Goal: Task Accomplishment & Management: Use online tool/utility

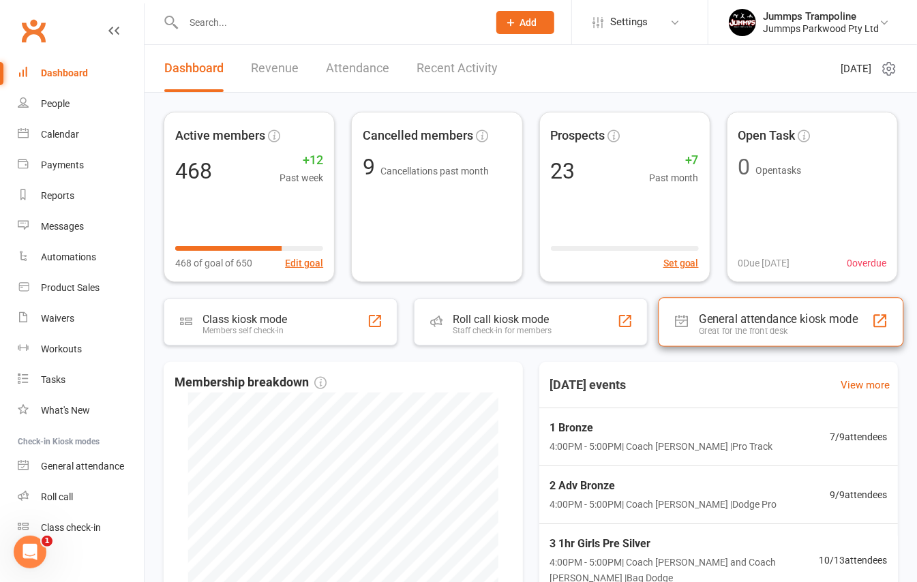
drag, startPoint x: 697, startPoint y: 305, endPoint x: 710, endPoint y: 314, distance: 16.3
click at [697, 306] on div "General attendance kiosk mode Great for the front desk" at bounding box center [780, 321] width 245 height 49
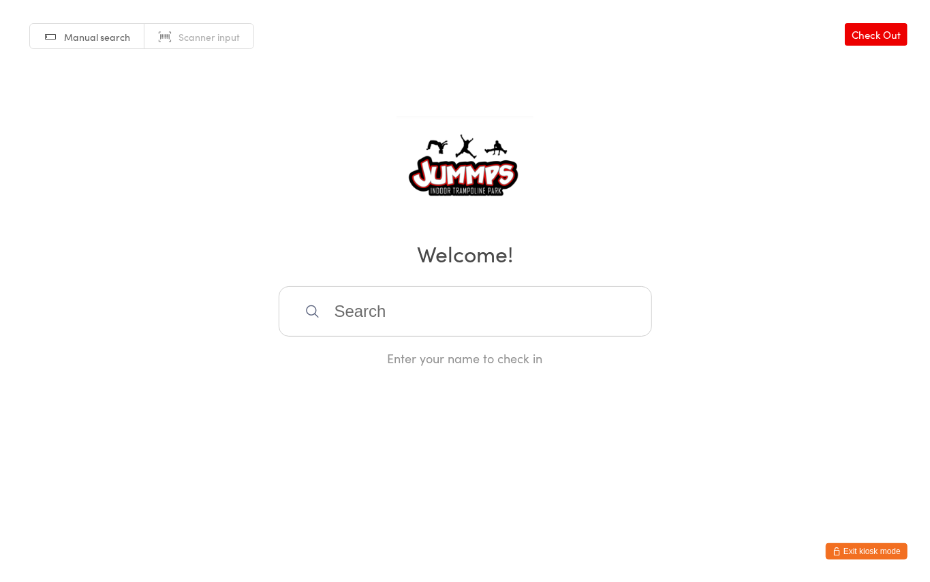
click at [469, 298] on input "search" at bounding box center [466, 311] width 374 height 50
click at [423, 312] on input "search" at bounding box center [466, 311] width 374 height 50
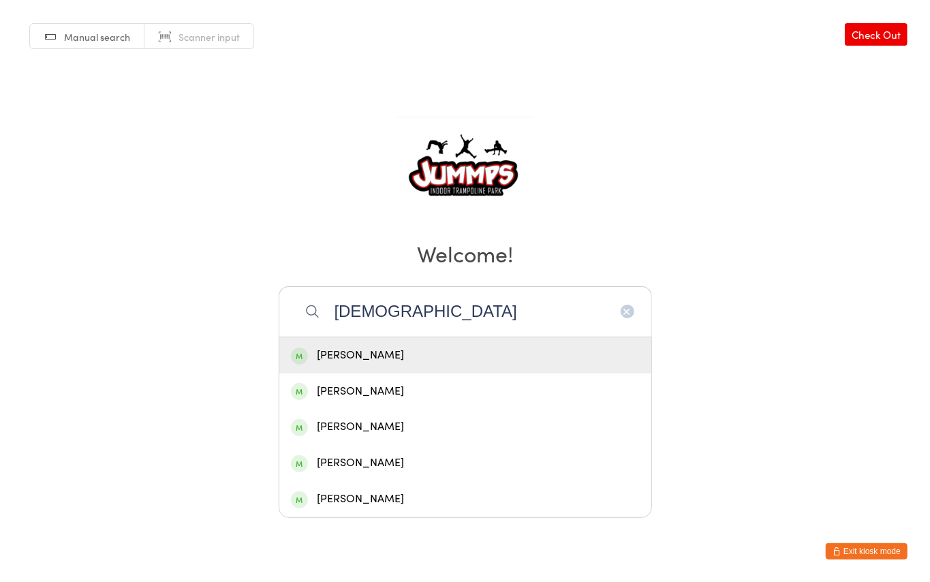
type input "[DEMOGRAPHIC_DATA]"
click at [377, 348] on div "[PERSON_NAME]" at bounding box center [465, 355] width 349 height 18
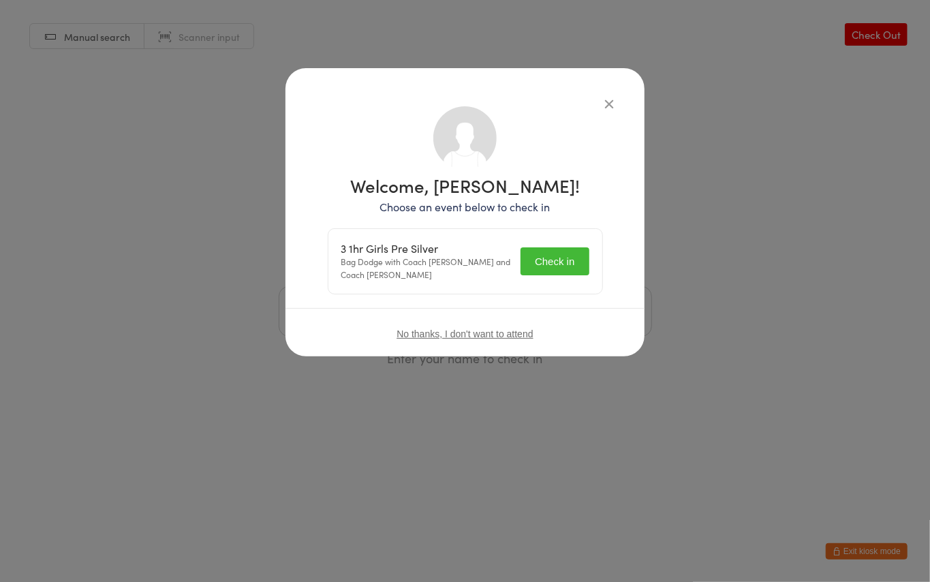
click at [566, 267] on button "Check in" at bounding box center [555, 261] width 68 height 28
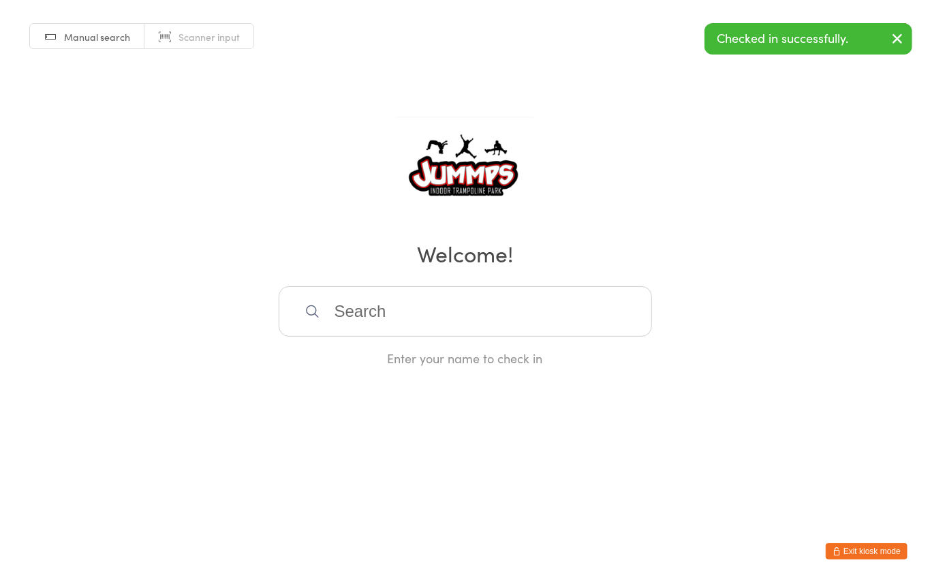
click at [371, 298] on input "search" at bounding box center [466, 311] width 374 height 50
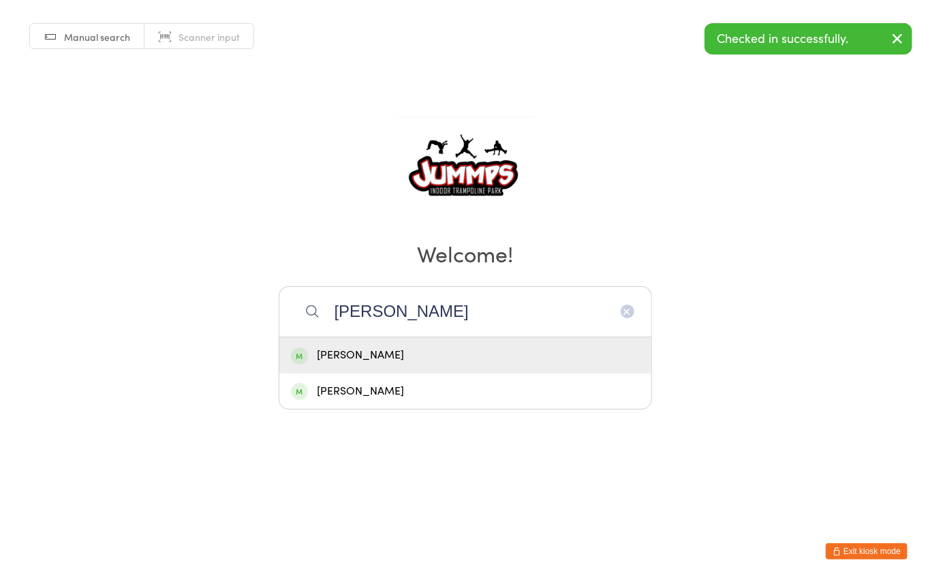
type input "[PERSON_NAME]"
click at [338, 352] on div "[PERSON_NAME]" at bounding box center [465, 355] width 349 height 18
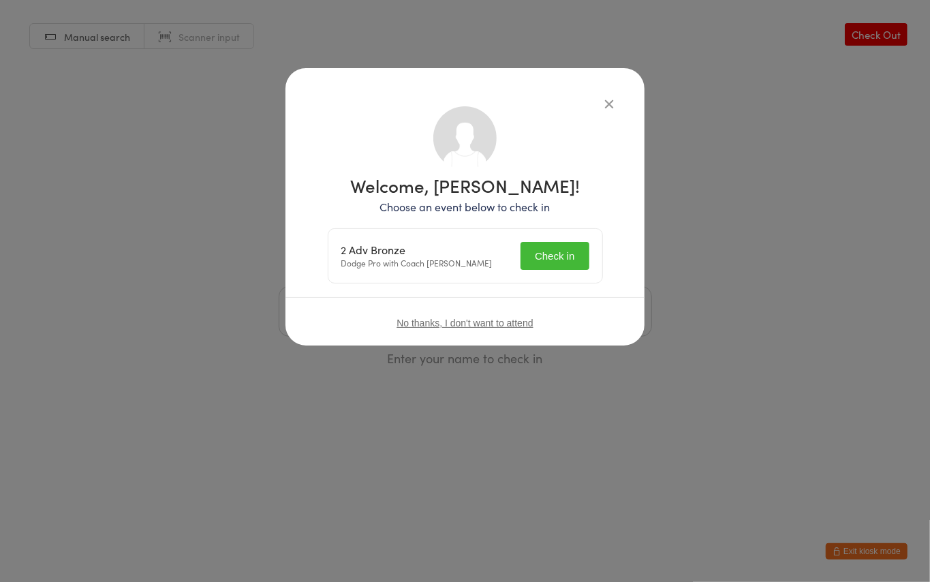
drag, startPoint x: 558, startPoint y: 247, endPoint x: 551, endPoint y: 254, distance: 9.7
click at [551, 254] on button "Check in" at bounding box center [555, 256] width 68 height 28
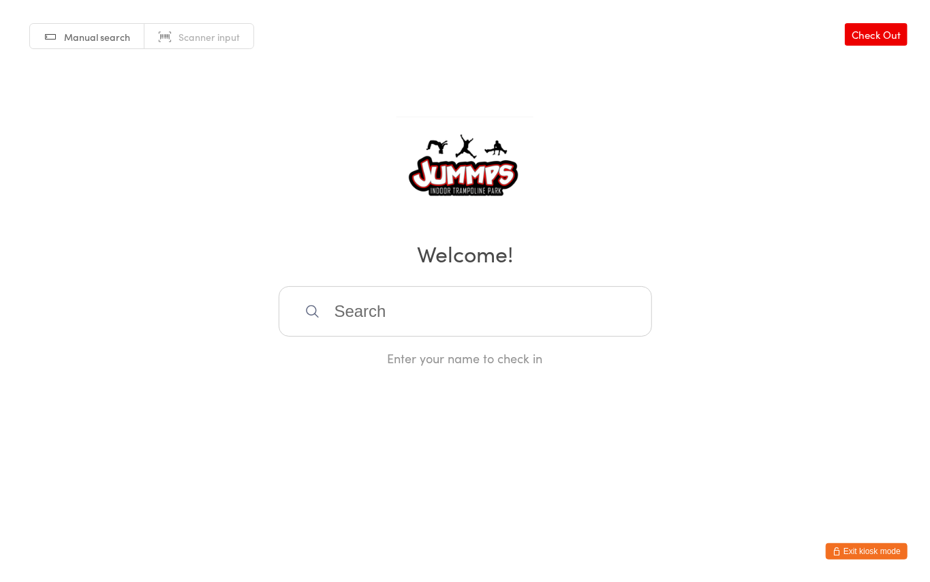
click at [377, 308] on input "search" at bounding box center [466, 311] width 374 height 50
click at [444, 303] on input "search" at bounding box center [466, 311] width 374 height 50
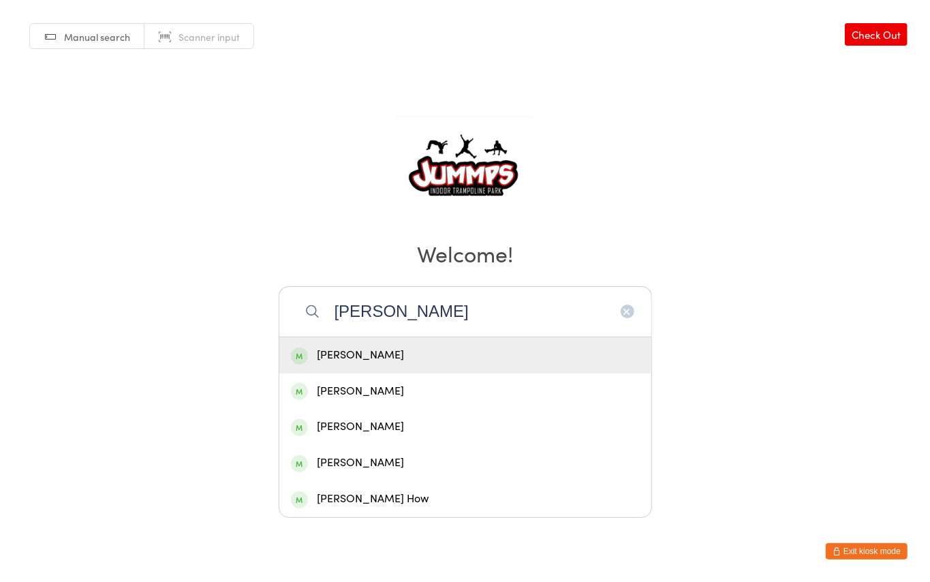
type input "[PERSON_NAME]"
click at [393, 348] on div "[PERSON_NAME]" at bounding box center [465, 355] width 349 height 18
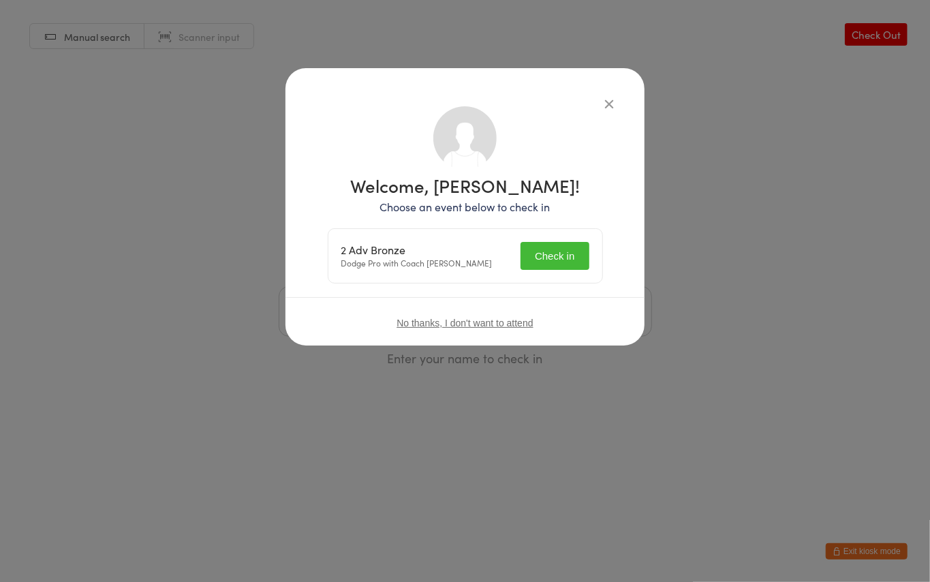
click at [566, 251] on button "Check in" at bounding box center [555, 256] width 68 height 28
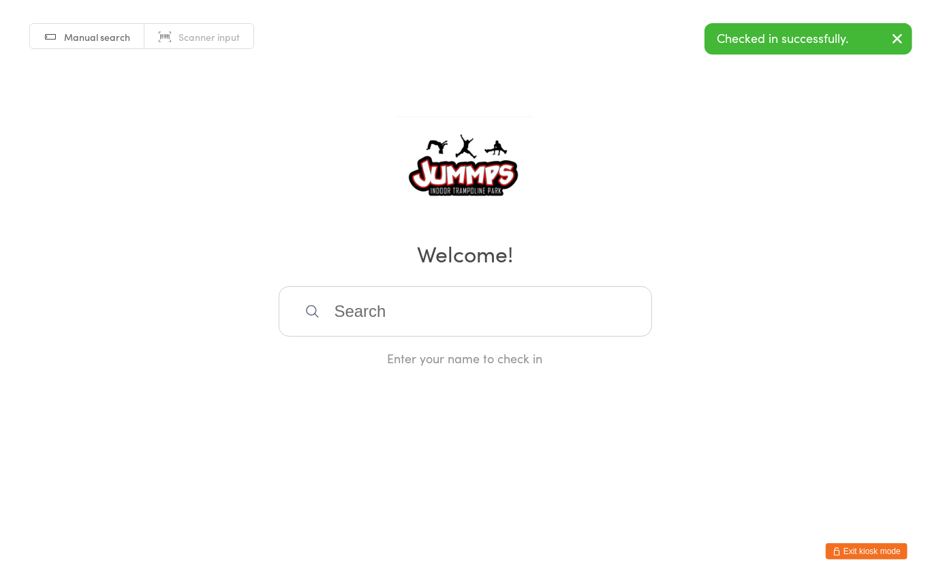
click at [472, 316] on input "search" at bounding box center [466, 311] width 374 height 50
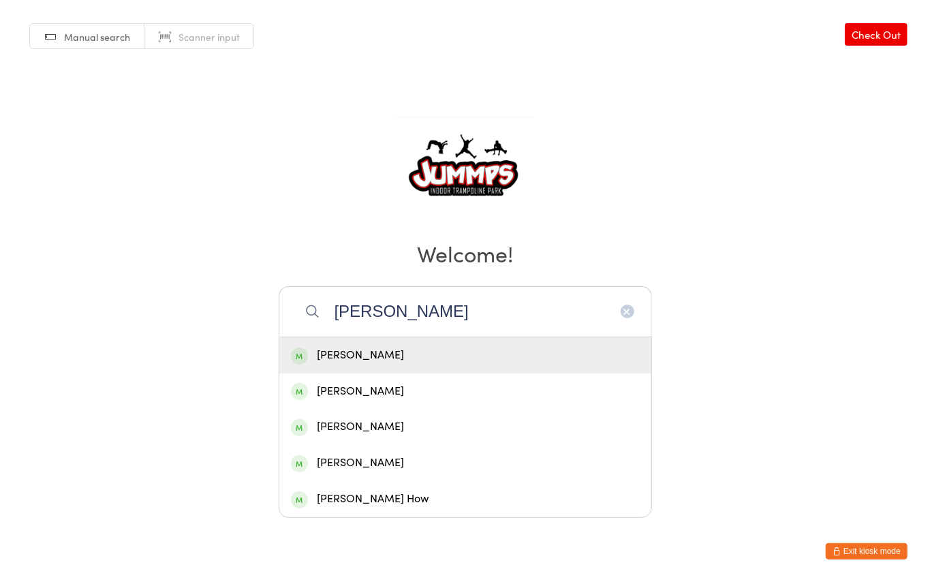
type input "[PERSON_NAME]"
click at [449, 339] on div "[PERSON_NAME]" at bounding box center [465, 355] width 372 height 36
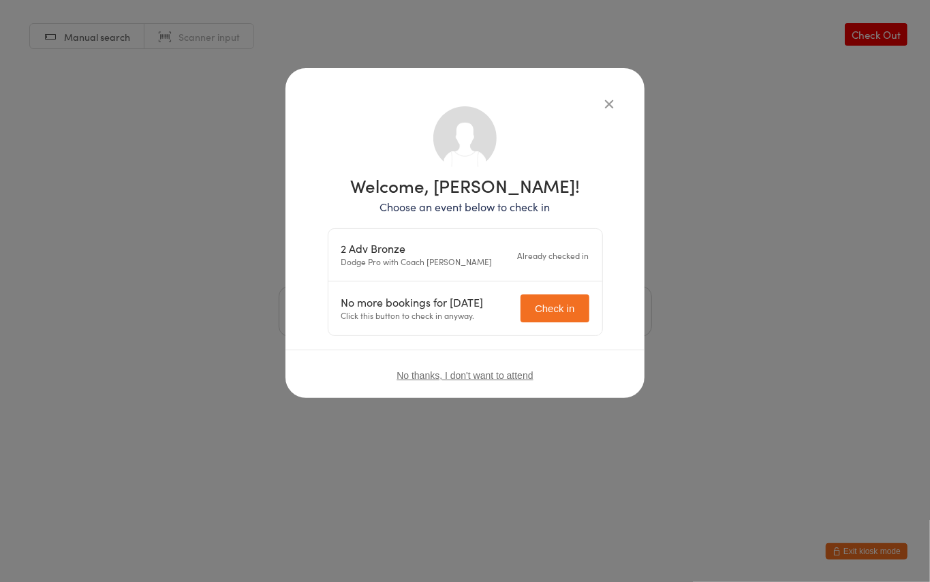
click at [611, 102] on icon "button" at bounding box center [609, 103] width 15 height 15
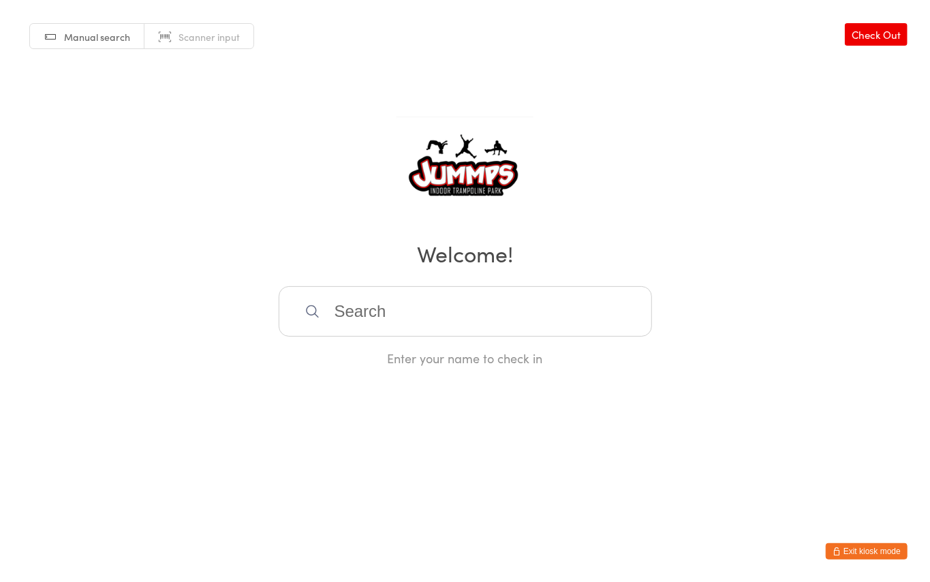
click at [539, 82] on div "Manual search Scanner input Check Out Welcome! Enter your name to check in" at bounding box center [465, 183] width 930 height 367
click at [428, 319] on input "search" at bounding box center [466, 311] width 374 height 50
click at [600, 131] on div "Manual search Scanner input Check Out Welcome! Enter your name to check in" at bounding box center [465, 183] width 930 height 367
click at [354, 314] on input "search" at bounding box center [466, 311] width 374 height 50
click at [328, 236] on div "Manual search Scanner input Check Out Welcome! Enter your name to check in" at bounding box center [465, 183] width 930 height 367
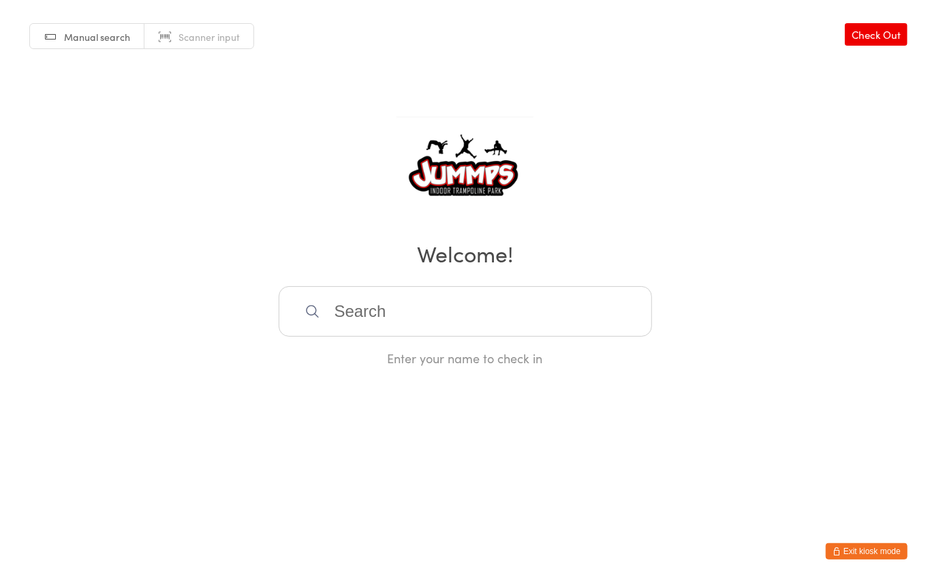
click at [336, 314] on input "search" at bounding box center [466, 311] width 374 height 50
click at [375, 191] on div "Manual search Scanner input Check Out Welcome! Enter your name to check in" at bounding box center [465, 183] width 930 height 367
click at [339, 327] on input "search" at bounding box center [466, 311] width 374 height 50
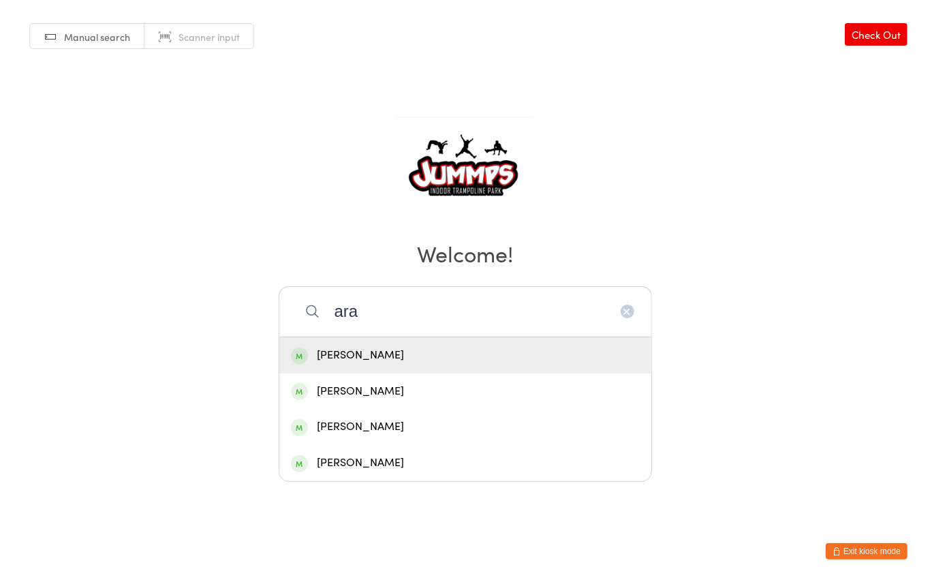
type input "ara"
click at [353, 356] on div "[PERSON_NAME]" at bounding box center [465, 355] width 349 height 18
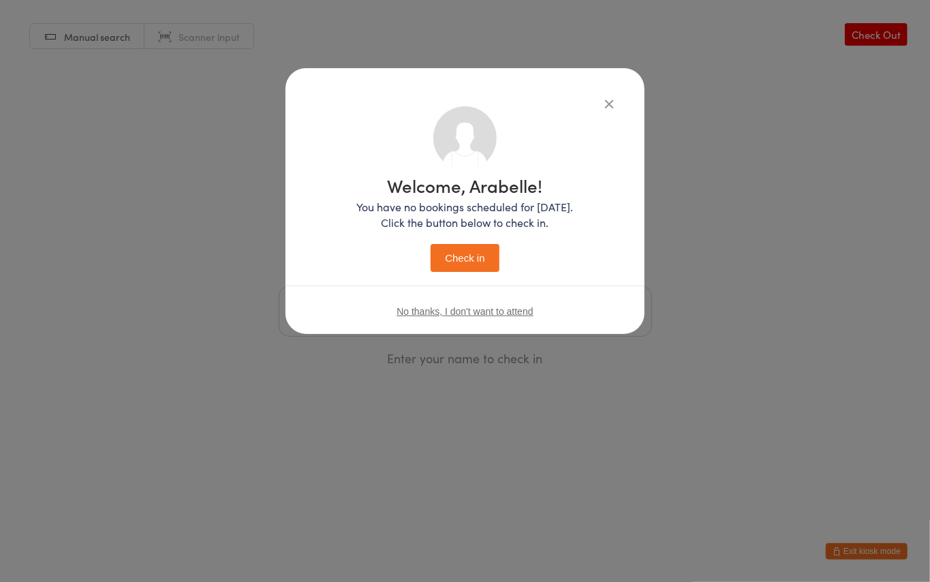
click at [615, 97] on icon "button" at bounding box center [609, 103] width 15 height 15
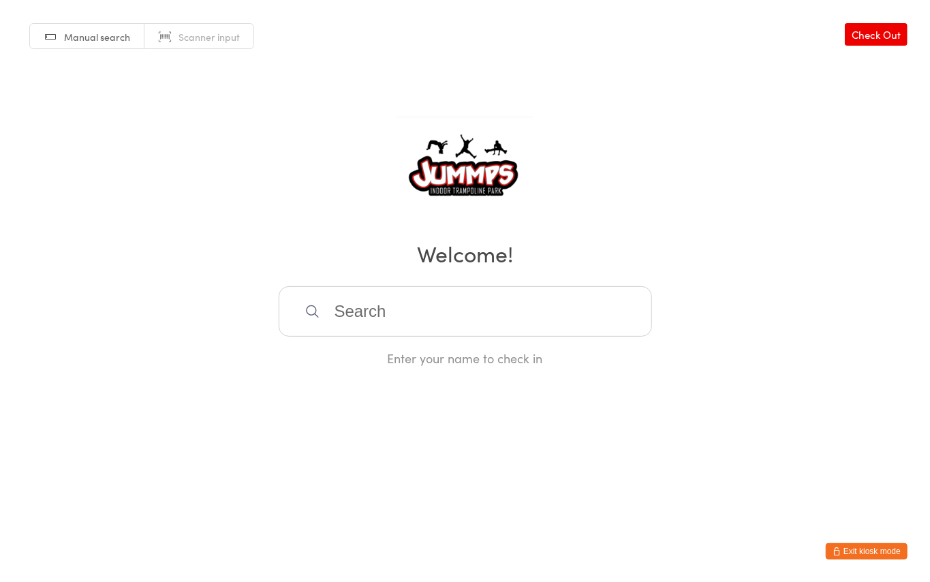
click at [488, 298] on input "search" at bounding box center [466, 311] width 374 height 50
click at [616, 195] on div "Manual search Scanner input Check Out Welcome! Enter your name to check in" at bounding box center [465, 183] width 930 height 367
click at [543, 306] on input "search" at bounding box center [466, 311] width 374 height 50
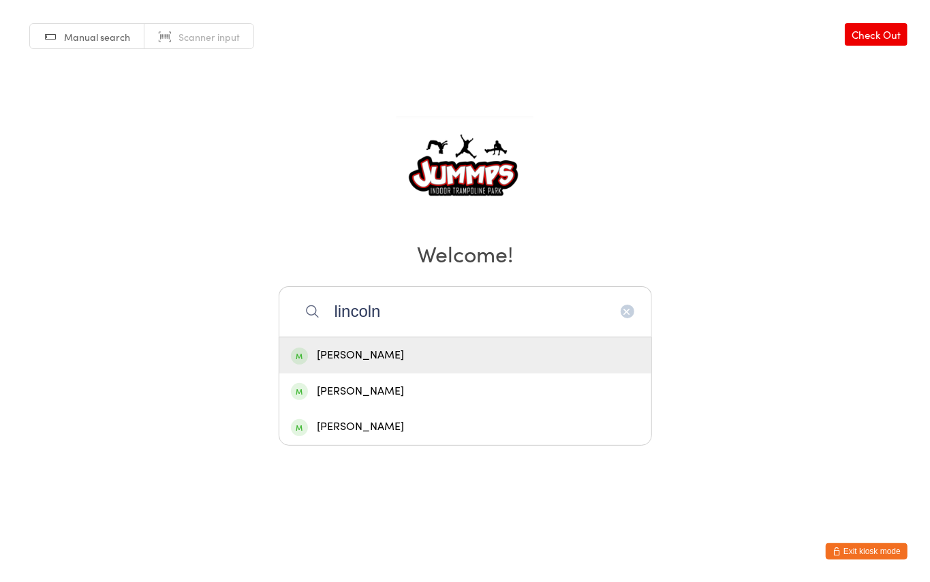
type input "lincoln"
click at [470, 352] on div "[PERSON_NAME]" at bounding box center [465, 355] width 349 height 18
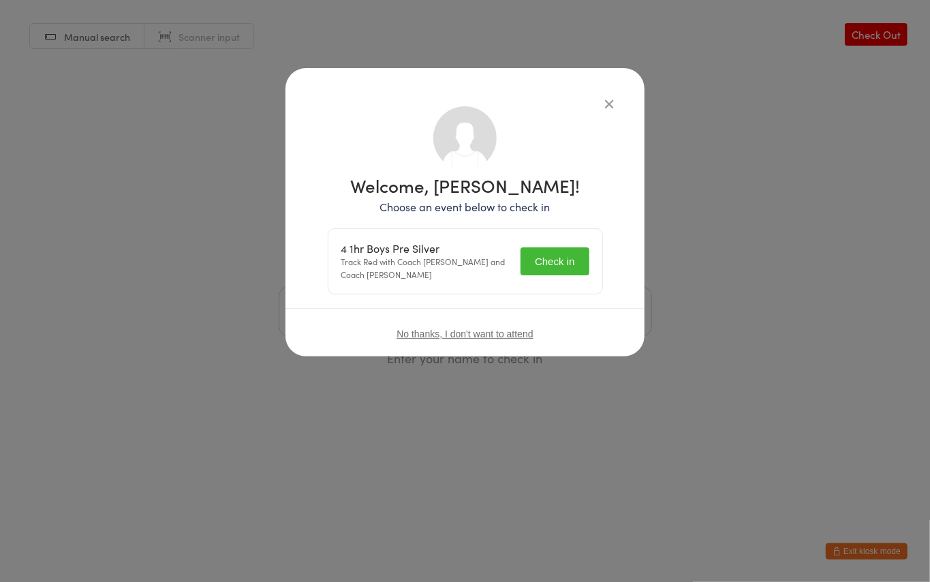
click at [576, 259] on button "Check in" at bounding box center [555, 261] width 68 height 28
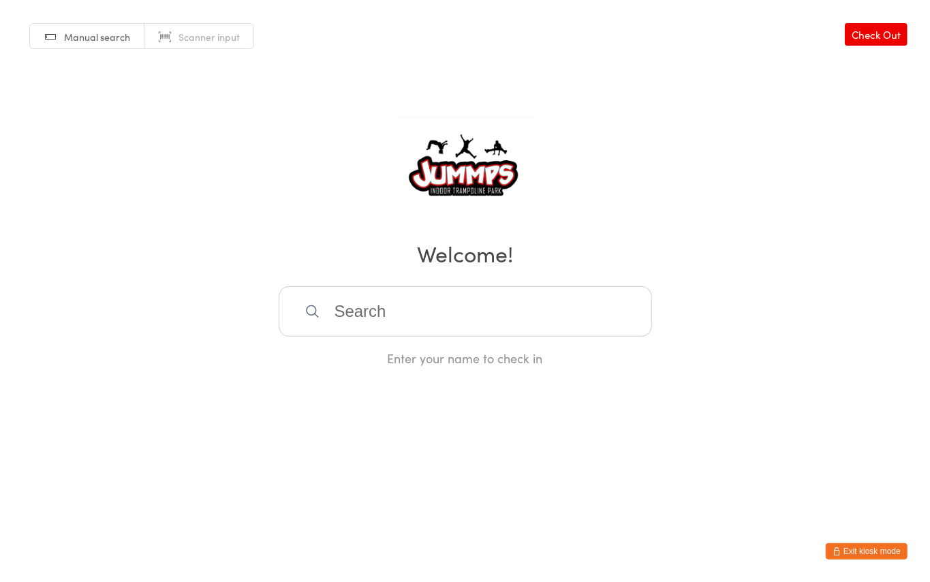
click at [446, 309] on input "search" at bounding box center [466, 311] width 374 height 50
click at [367, 309] on input "search" at bounding box center [466, 311] width 374 height 50
type input "n"
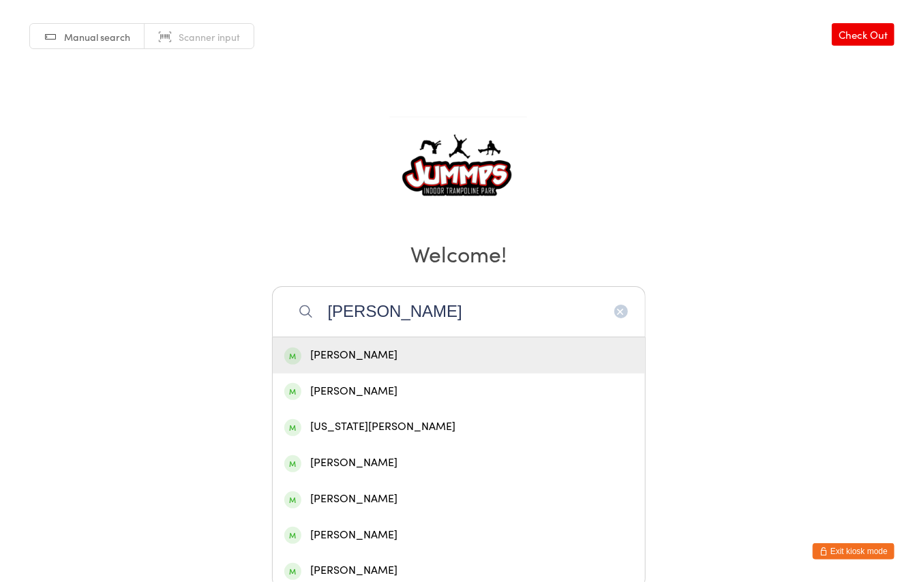
type input "[PERSON_NAME]"
click at [409, 344] on div "[PERSON_NAME]" at bounding box center [459, 355] width 372 height 36
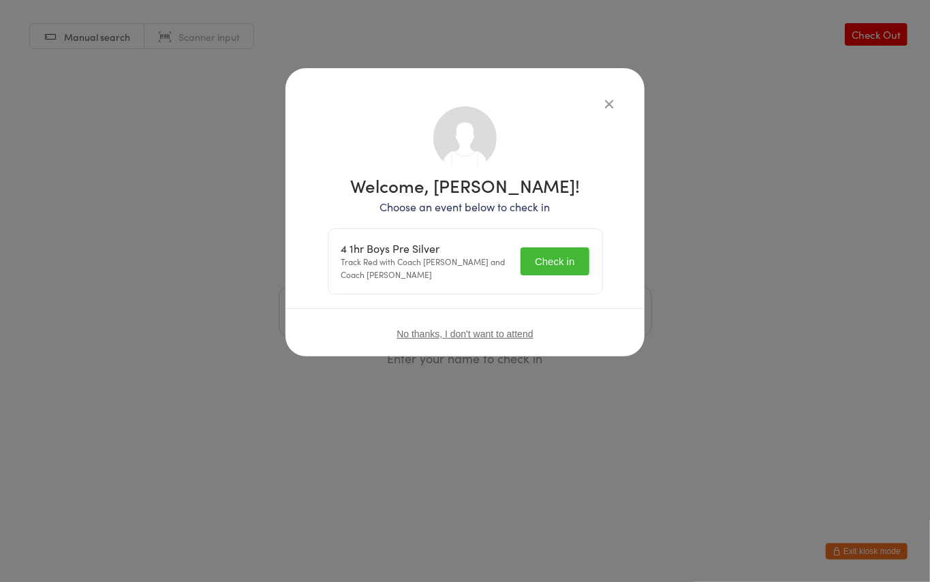
click at [567, 260] on button "Check in" at bounding box center [555, 261] width 68 height 28
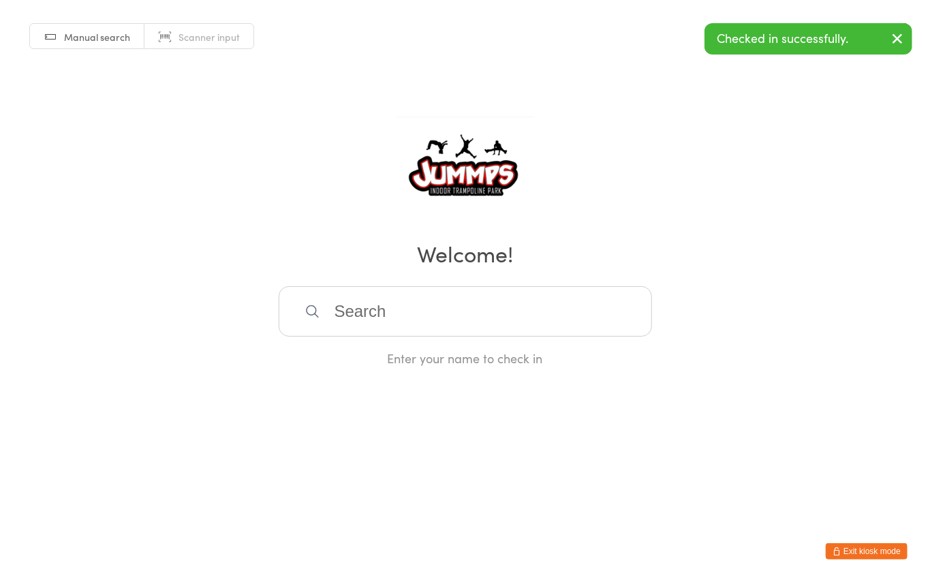
drag, startPoint x: 359, startPoint y: 300, endPoint x: 366, endPoint y: 299, distance: 7.6
click at [365, 299] on input "search" at bounding box center [466, 311] width 374 height 50
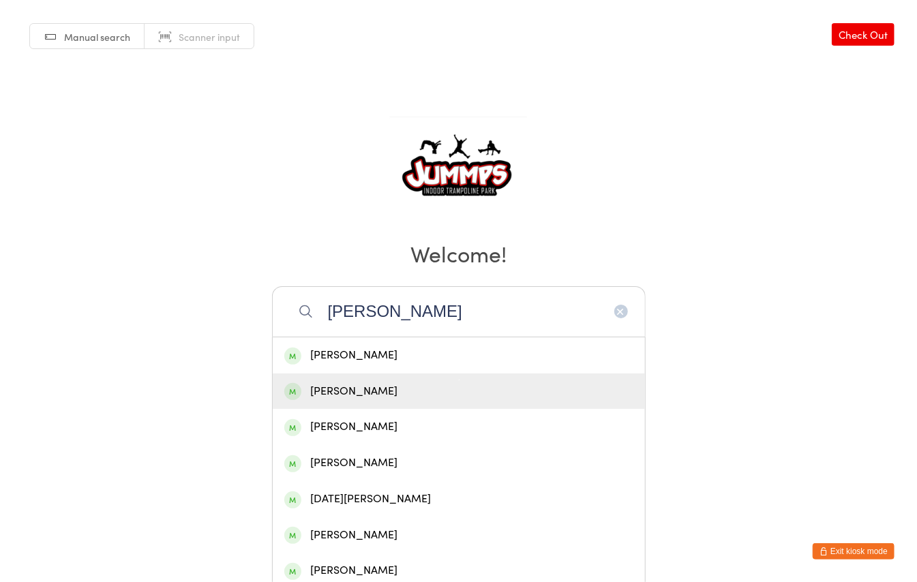
type input "[PERSON_NAME]"
click at [369, 397] on div "[PERSON_NAME]" at bounding box center [458, 391] width 349 height 18
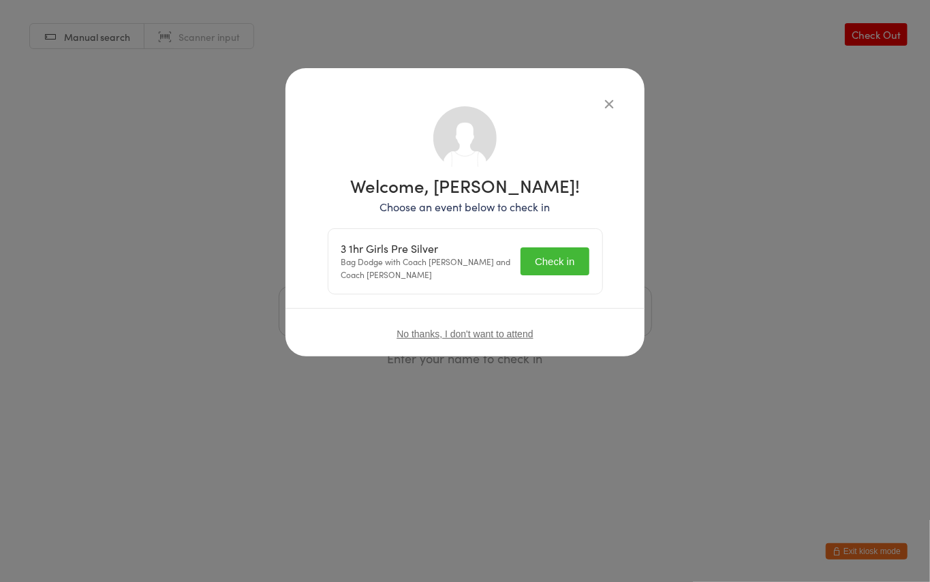
click at [554, 273] on button "Check in" at bounding box center [555, 261] width 68 height 28
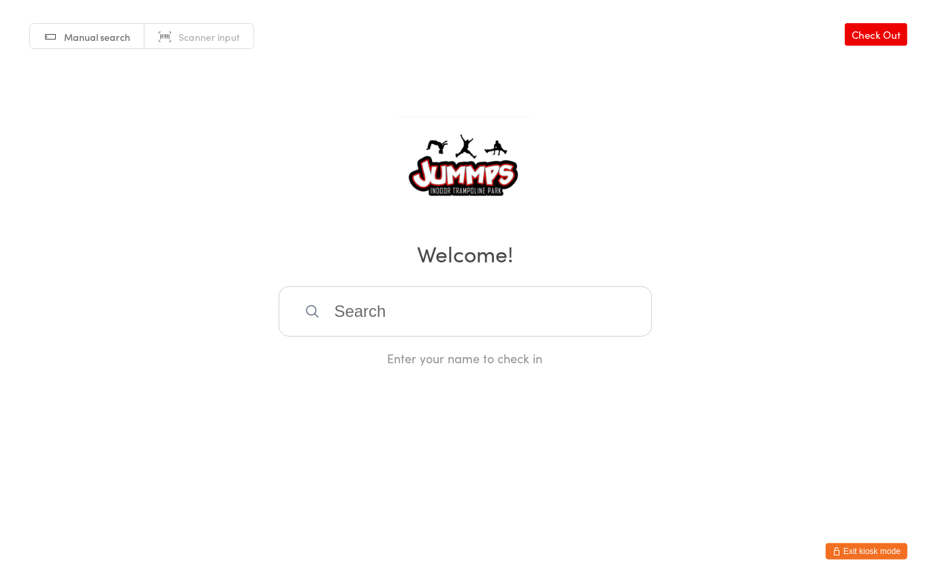
click at [360, 305] on input "search" at bounding box center [466, 311] width 374 height 50
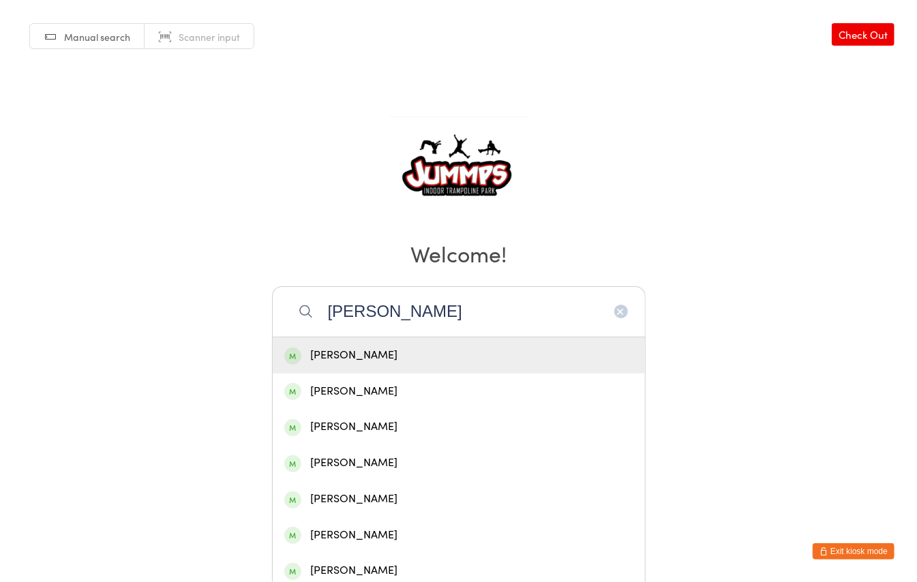
type input "[PERSON_NAME]"
click at [396, 353] on div "[PERSON_NAME]" at bounding box center [458, 355] width 349 height 18
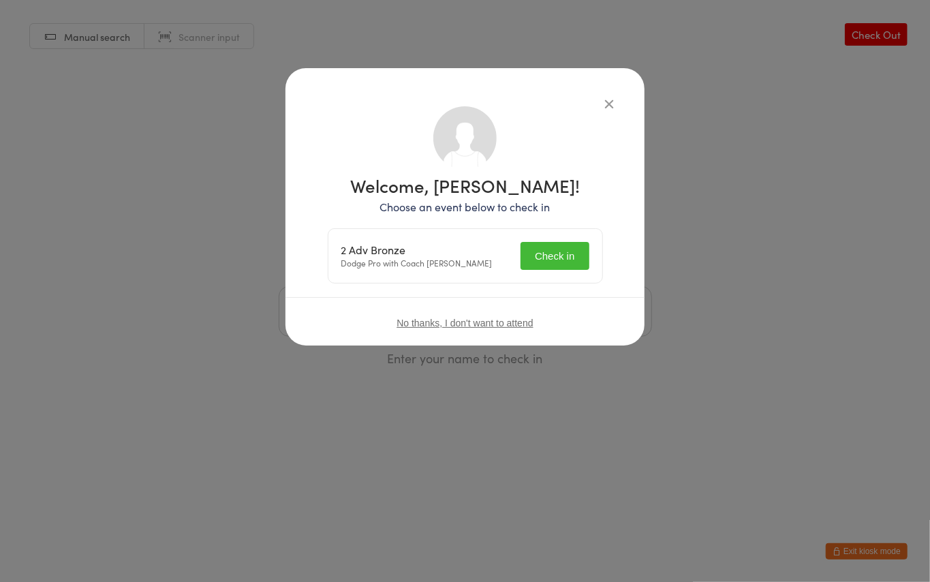
click at [559, 251] on button "Check in" at bounding box center [555, 256] width 68 height 28
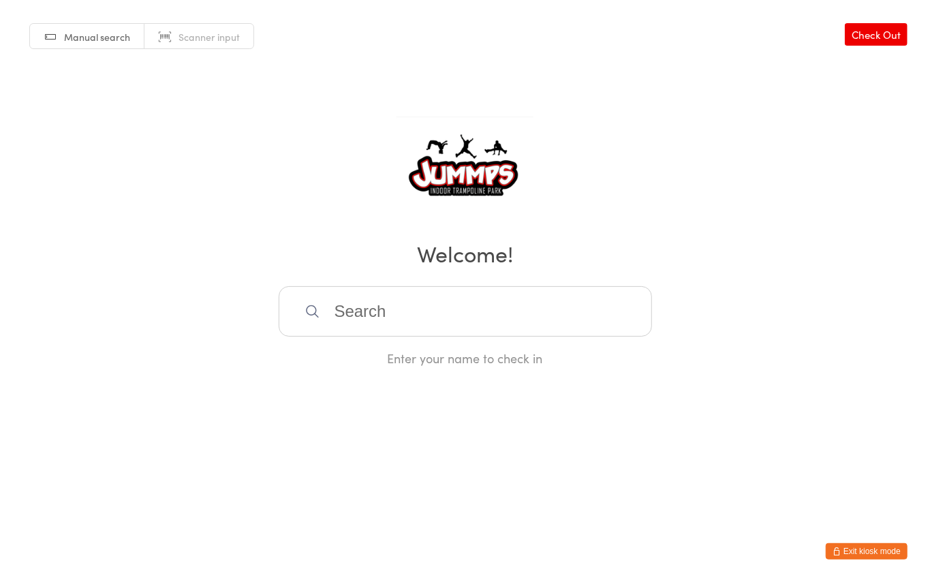
click at [382, 301] on input "search" at bounding box center [466, 311] width 374 height 50
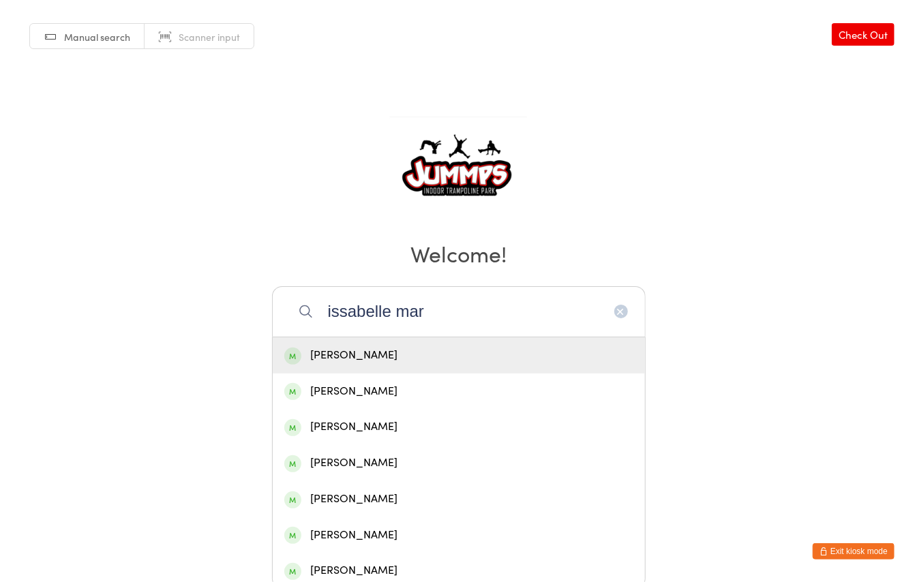
type input "issabelle mar"
click at [399, 350] on div "[PERSON_NAME]" at bounding box center [458, 355] width 349 height 18
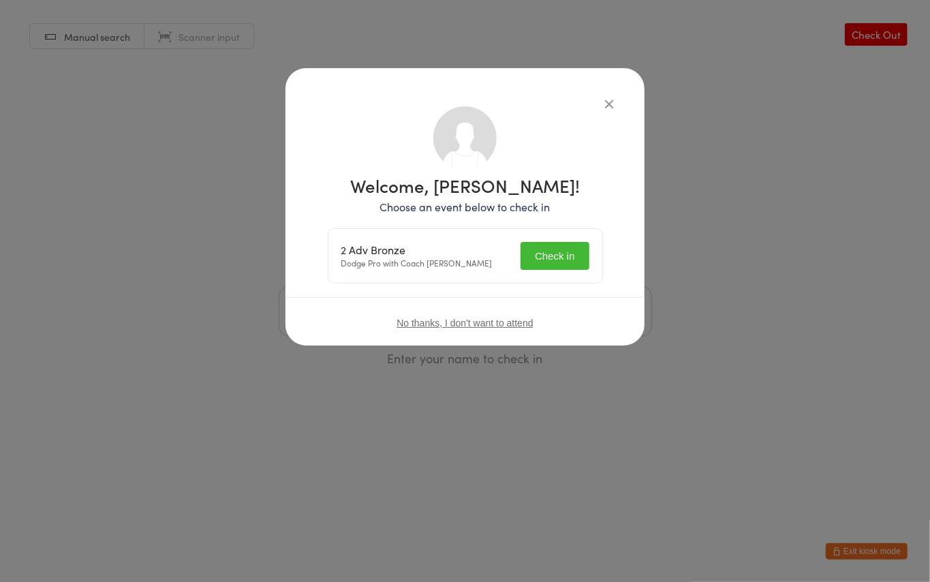
click at [571, 256] on button "Check in" at bounding box center [555, 256] width 68 height 28
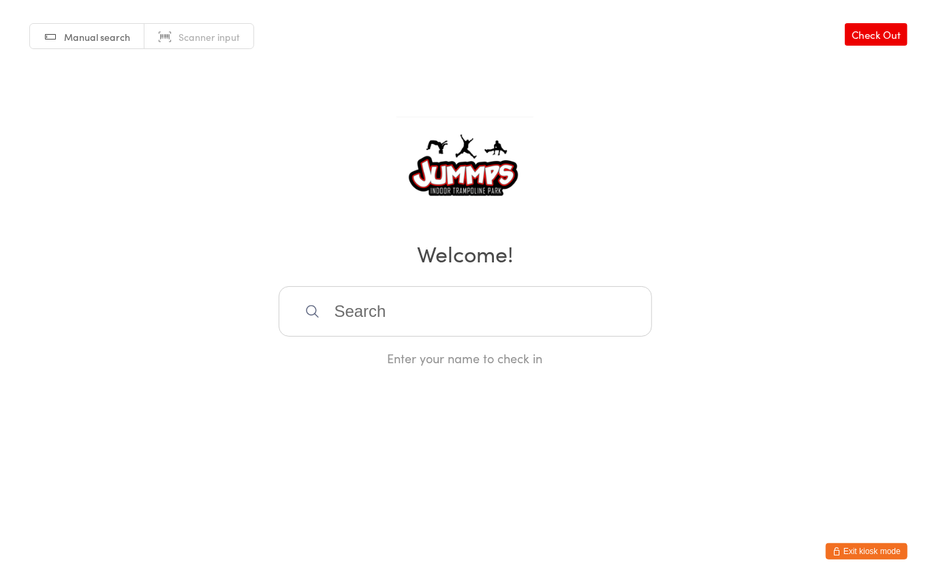
click at [390, 308] on input "search" at bounding box center [466, 311] width 374 height 50
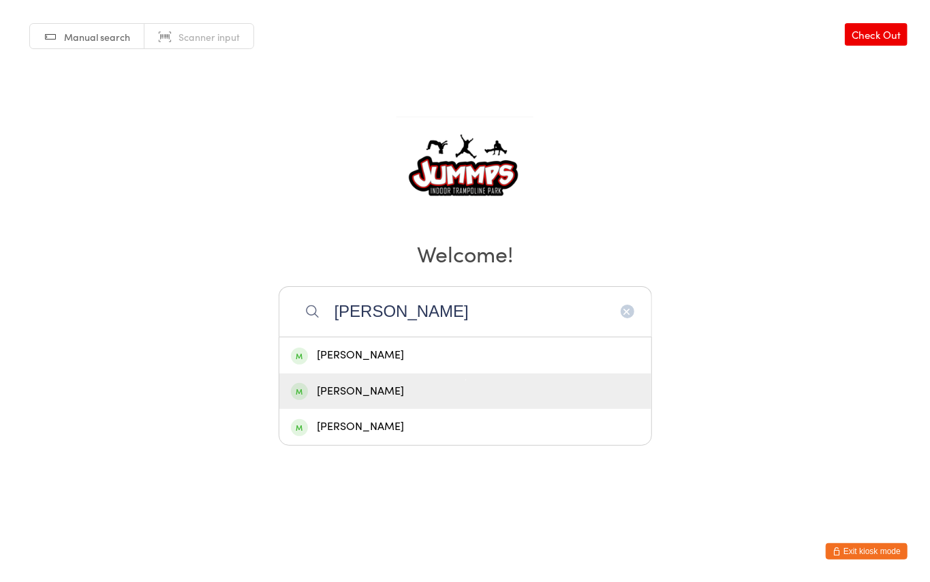
type input "[PERSON_NAME]"
click at [394, 387] on div "[PERSON_NAME]" at bounding box center [465, 391] width 349 height 18
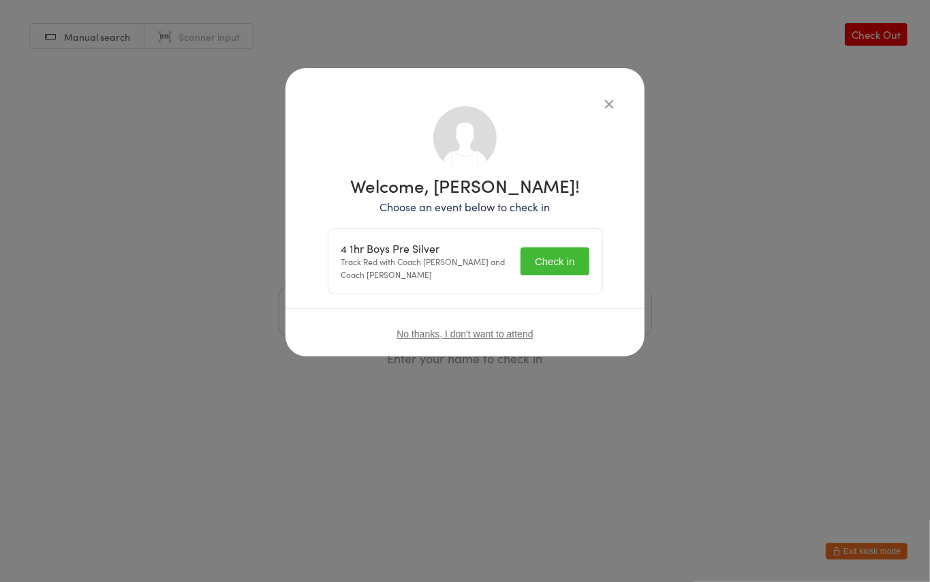
click at [529, 254] on button "Check in" at bounding box center [555, 261] width 68 height 28
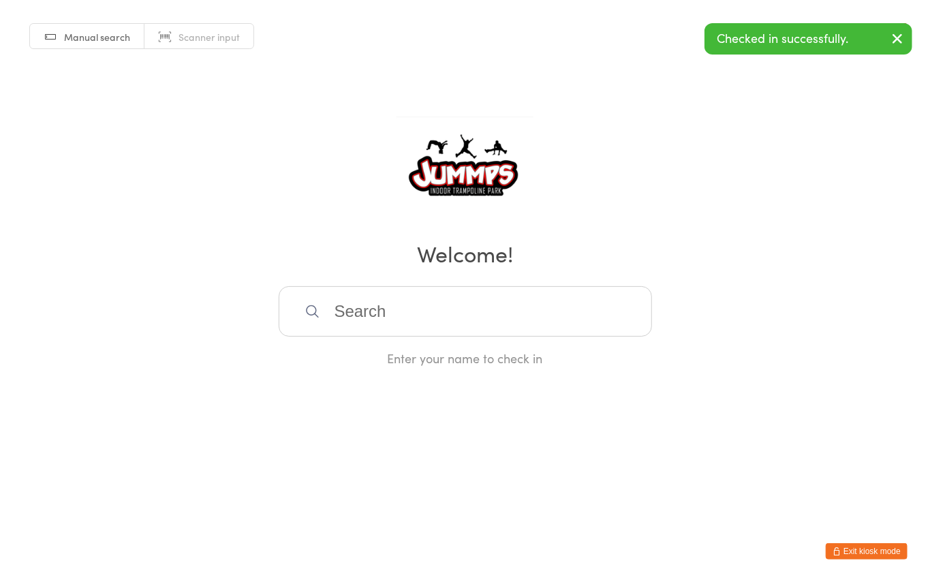
click at [369, 303] on input "search" at bounding box center [466, 311] width 374 height 50
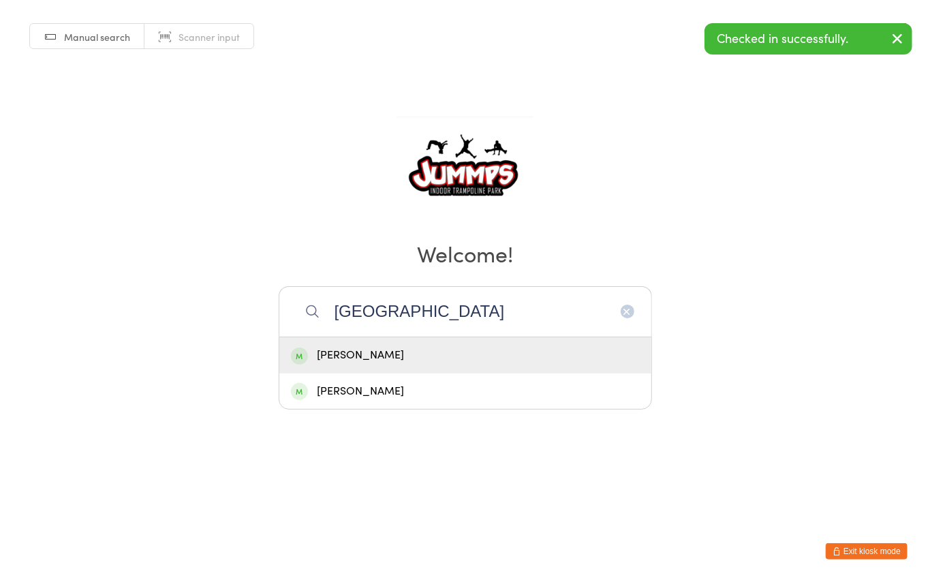
type input "[GEOGRAPHIC_DATA]"
click at [375, 348] on div "[PERSON_NAME]" at bounding box center [465, 355] width 349 height 18
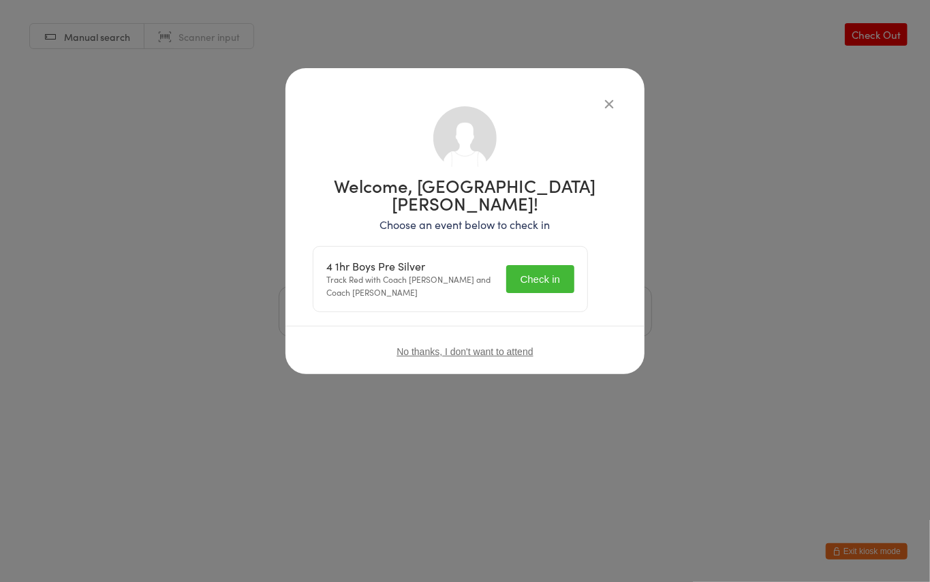
click at [554, 265] on button "Check in" at bounding box center [540, 279] width 68 height 28
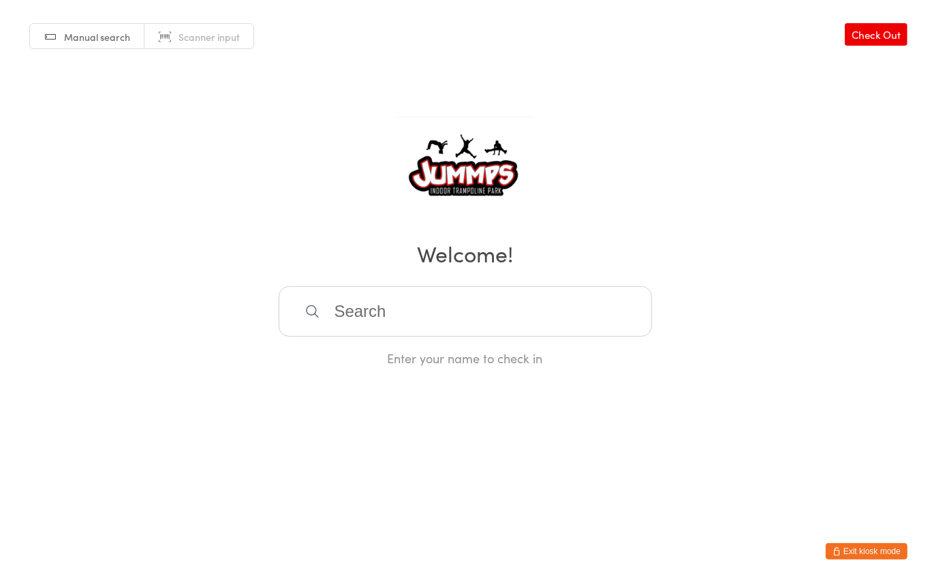
click at [350, 292] on input "search" at bounding box center [466, 311] width 374 height 50
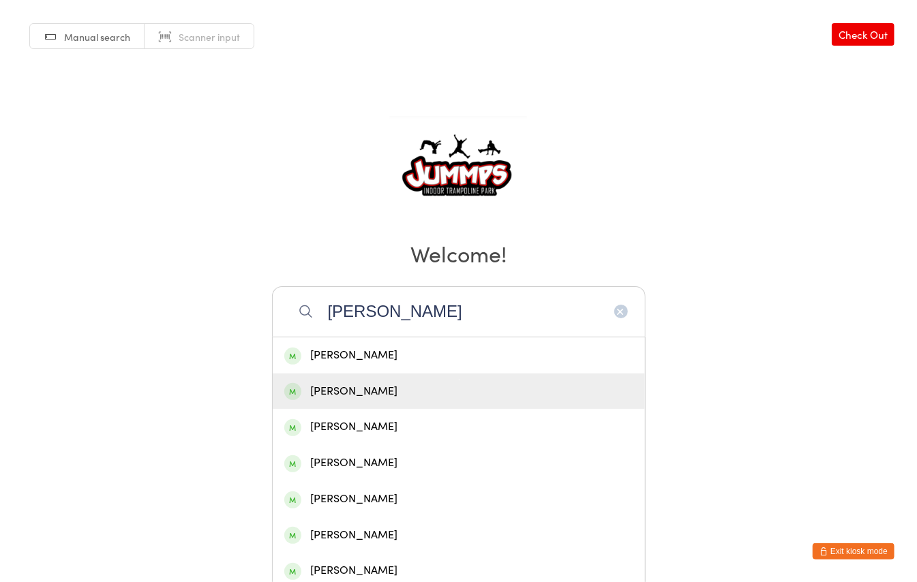
type input "[PERSON_NAME]"
click at [369, 387] on div "[PERSON_NAME]" at bounding box center [458, 391] width 349 height 18
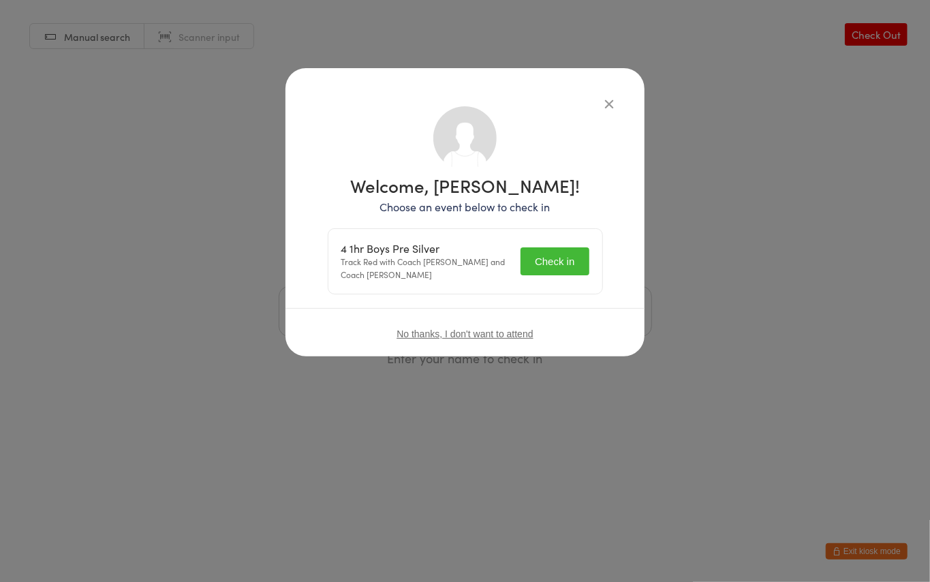
click at [546, 257] on button "Check in" at bounding box center [555, 261] width 68 height 28
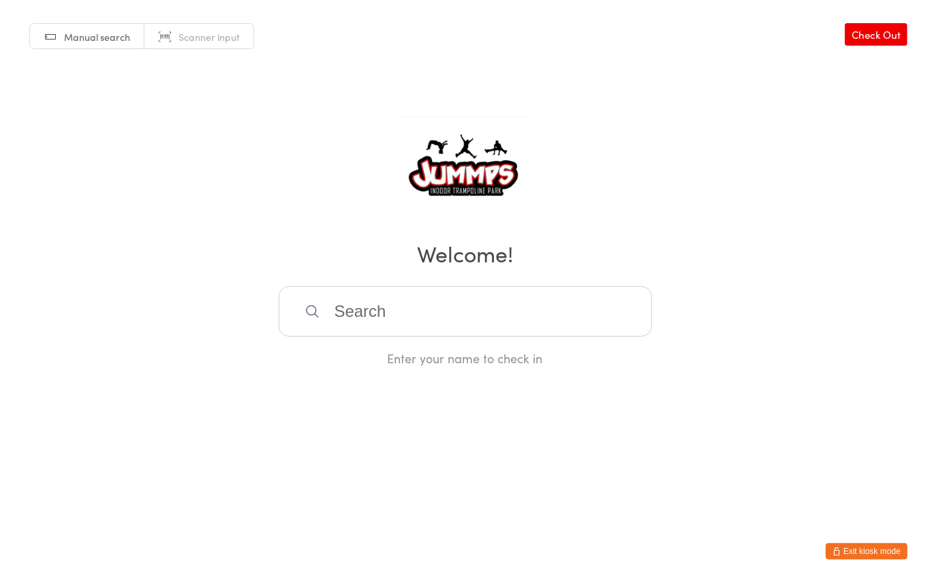
click at [368, 312] on input "search" at bounding box center [466, 311] width 374 height 50
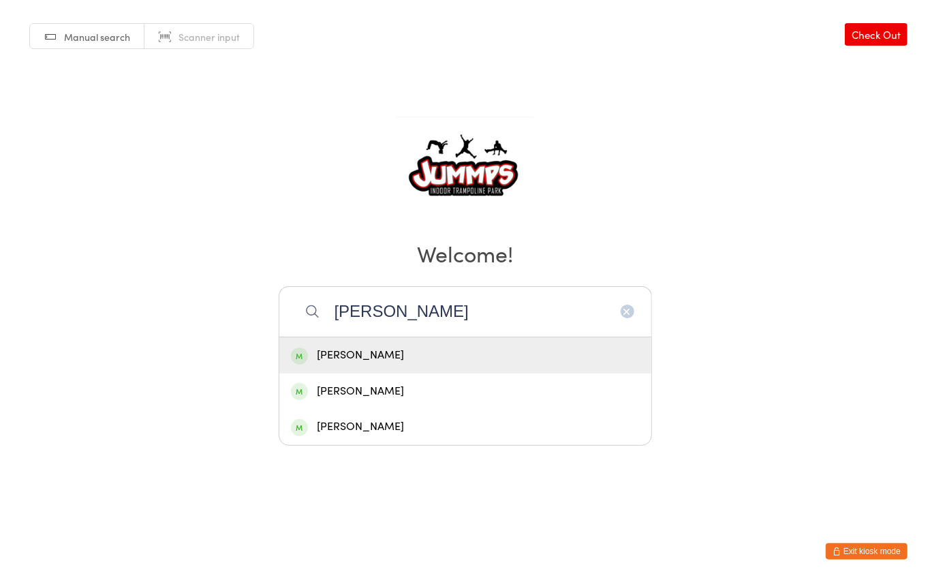
type input "[PERSON_NAME]"
click at [360, 355] on div "[PERSON_NAME]" at bounding box center [465, 355] width 349 height 18
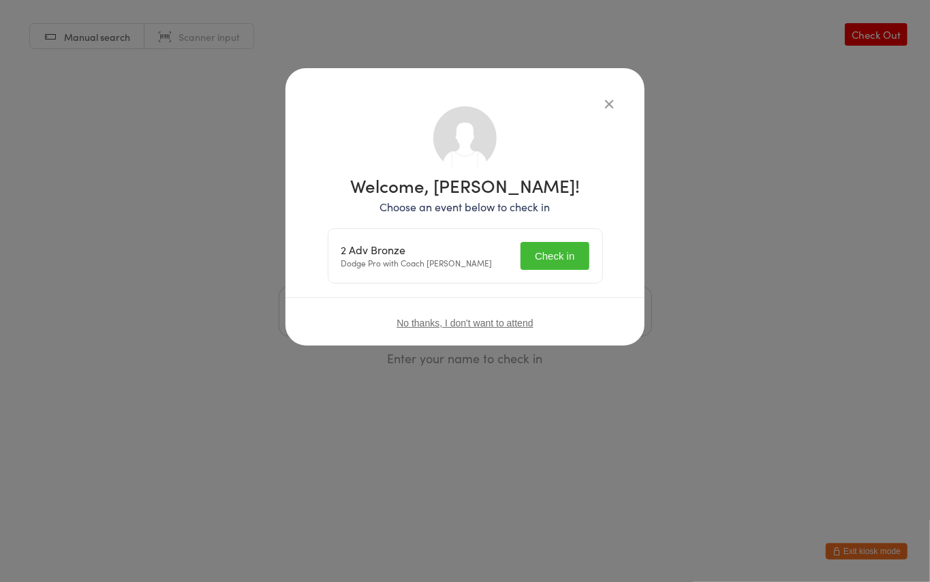
click at [562, 251] on button "Check in" at bounding box center [555, 256] width 68 height 28
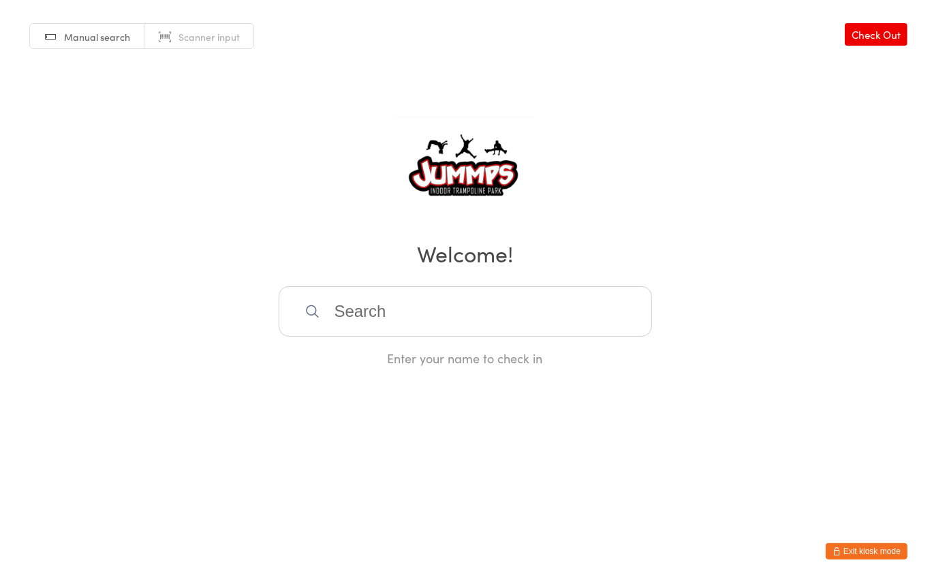
click at [384, 315] on input "search" at bounding box center [466, 311] width 374 height 50
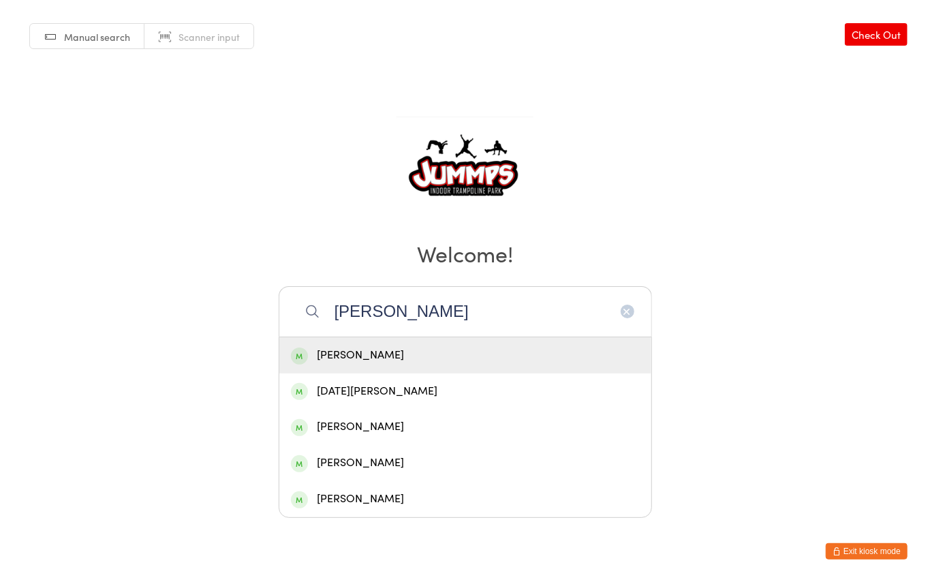
type input "[PERSON_NAME]"
click at [388, 355] on div "[PERSON_NAME]" at bounding box center [465, 355] width 349 height 18
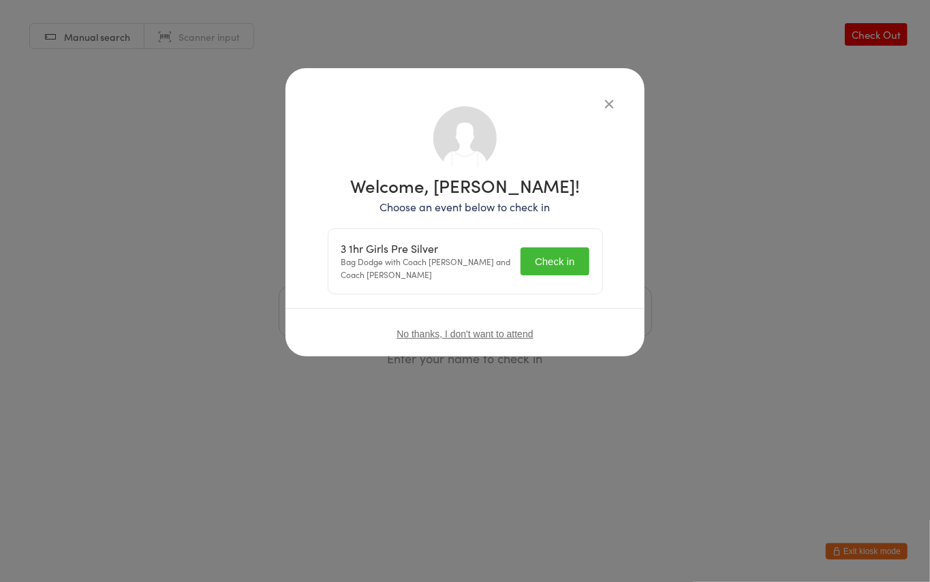
click at [570, 258] on button "Check in" at bounding box center [555, 261] width 68 height 28
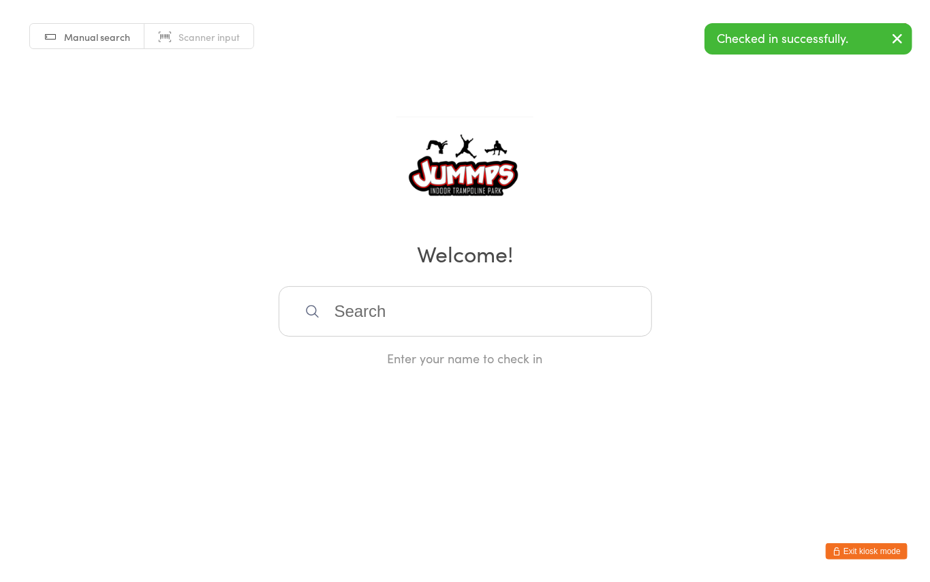
click at [371, 314] on input "search" at bounding box center [466, 311] width 374 height 50
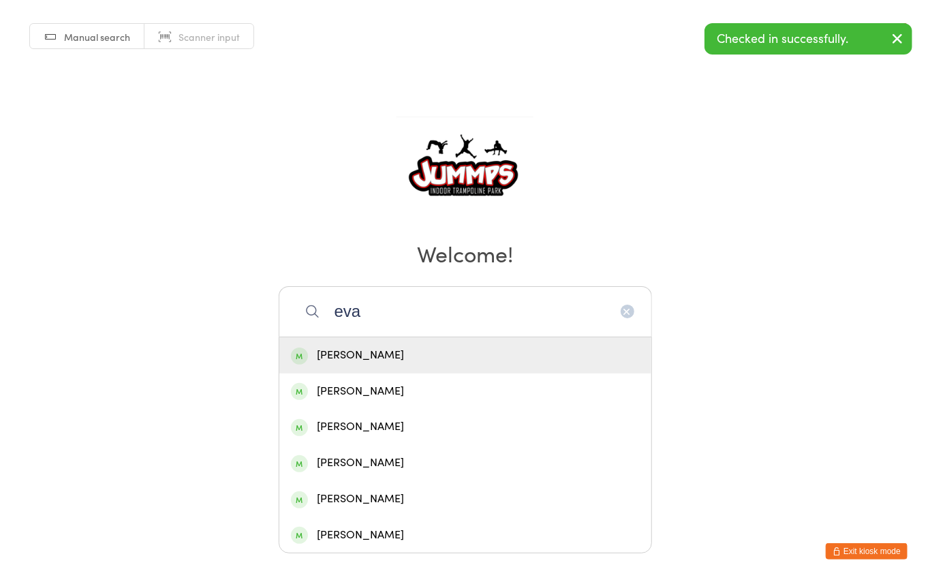
type input "eva"
click at [368, 349] on div "[PERSON_NAME]" at bounding box center [465, 355] width 349 height 18
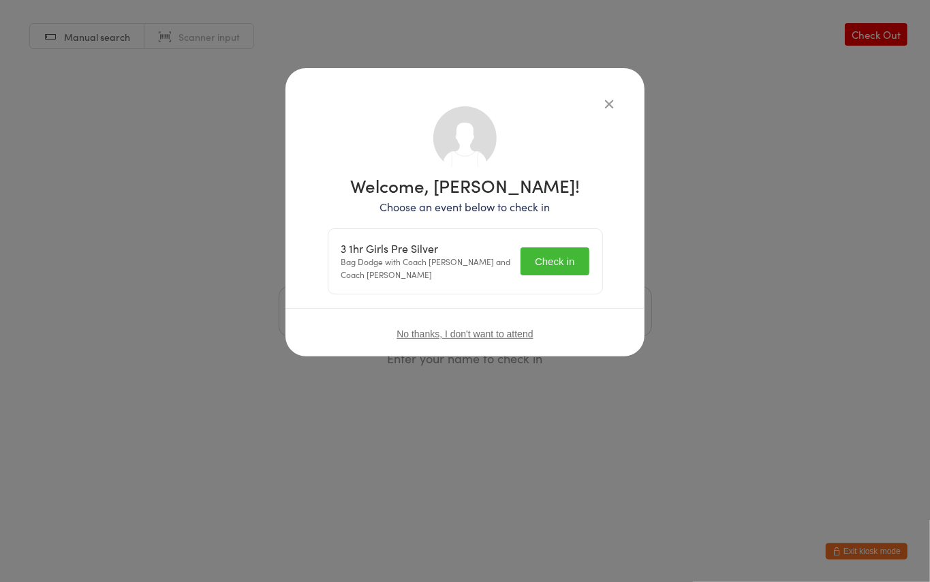
click at [573, 265] on button "Check in" at bounding box center [555, 261] width 68 height 28
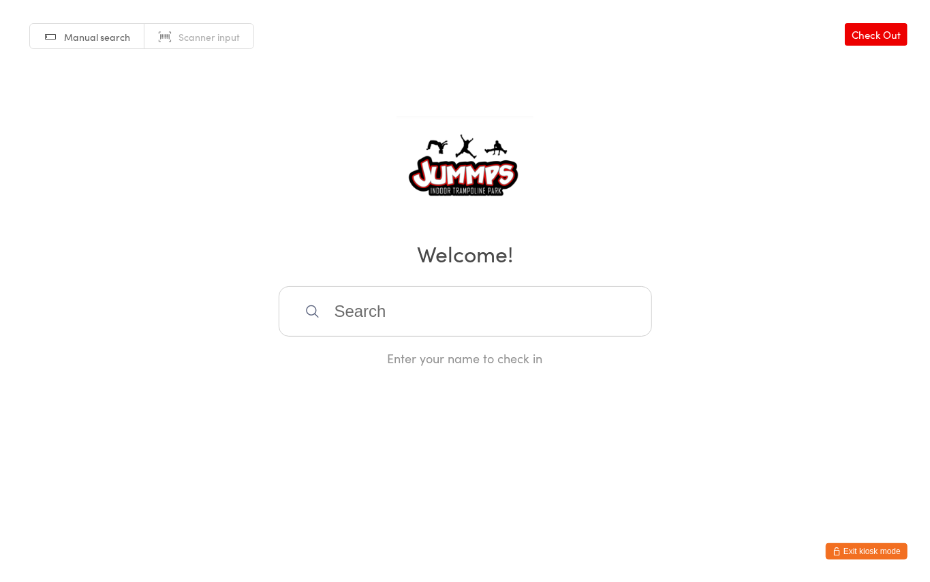
click at [374, 305] on input "search" at bounding box center [466, 311] width 374 height 50
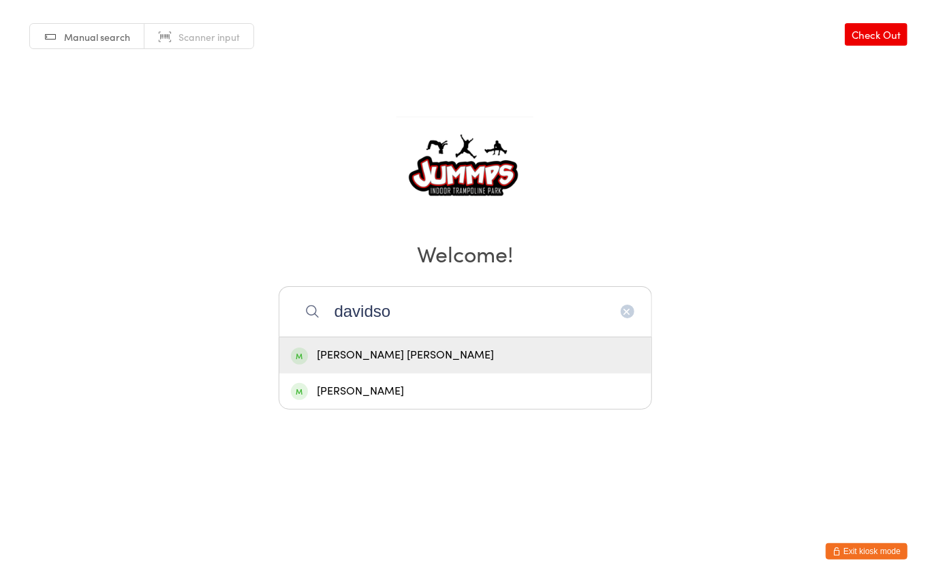
type input "davidso"
click at [397, 352] on div "[PERSON_NAME] [PERSON_NAME]" at bounding box center [465, 355] width 349 height 18
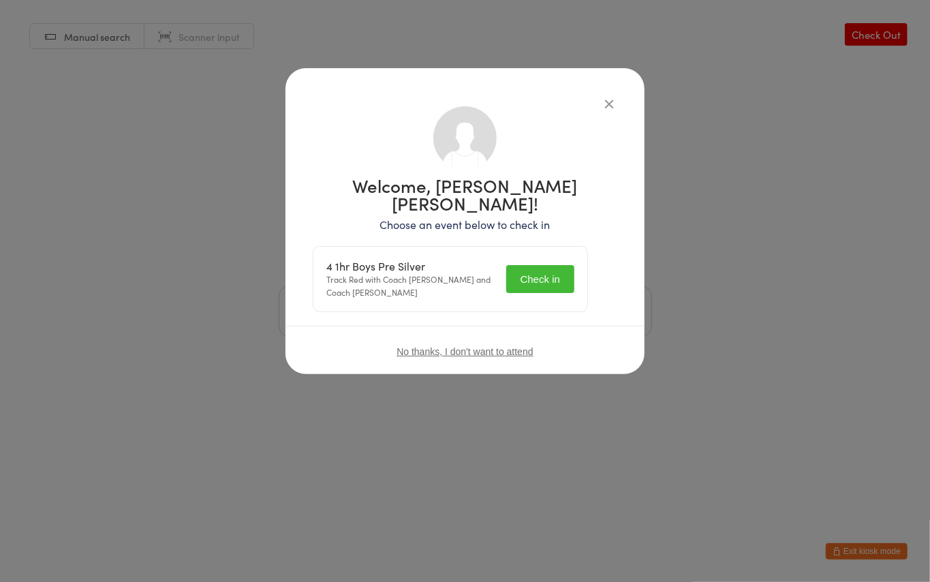
click at [543, 265] on button "Check in" at bounding box center [540, 279] width 68 height 28
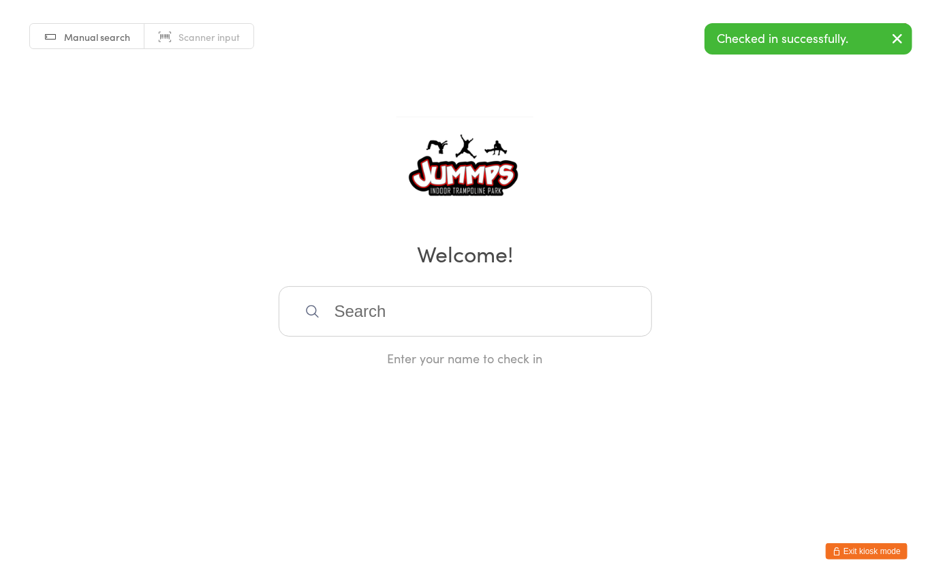
click at [483, 293] on input "search" at bounding box center [466, 311] width 374 height 50
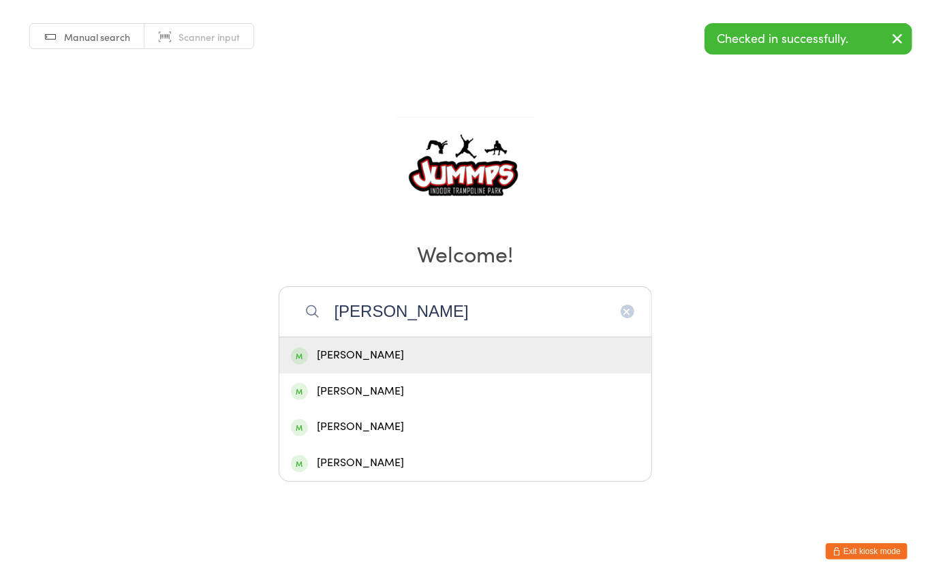
type input "[PERSON_NAME]"
click at [374, 348] on div "[PERSON_NAME]" at bounding box center [465, 355] width 349 height 18
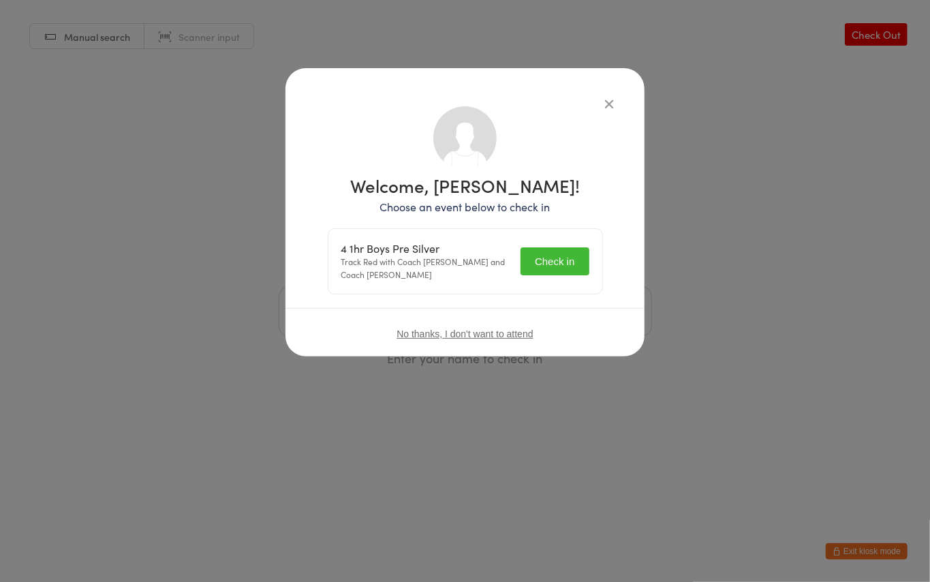
click at [570, 270] on button "Check in" at bounding box center [555, 261] width 68 height 28
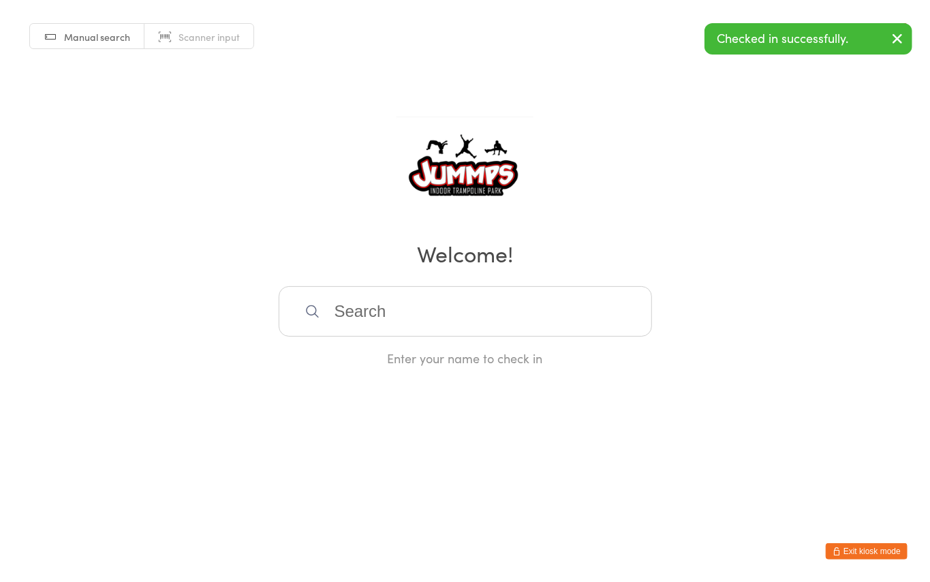
click at [365, 312] on input "search" at bounding box center [466, 311] width 374 height 50
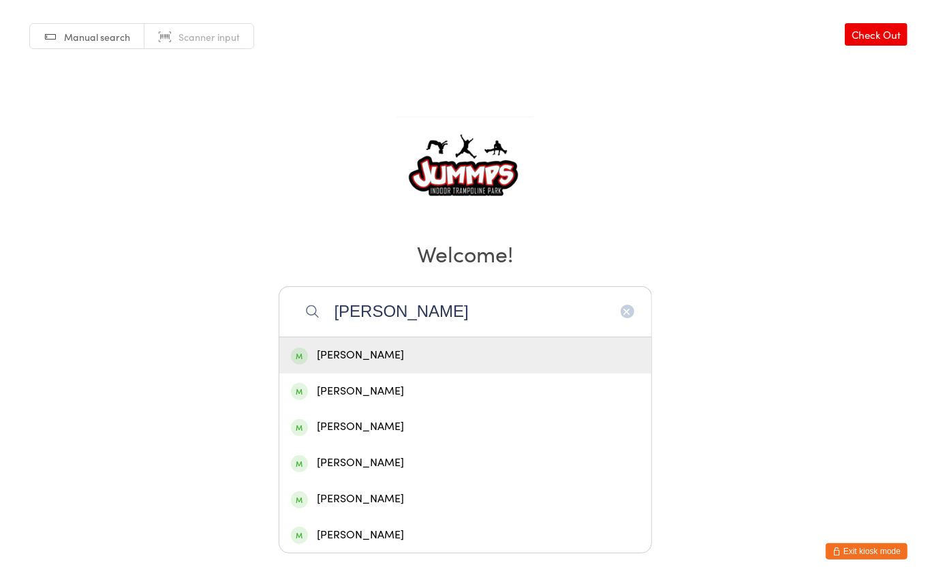
type input "[PERSON_NAME]"
drag, startPoint x: 371, startPoint y: 350, endPoint x: 541, endPoint y: 374, distance: 171.4
click at [540, 371] on div "[PERSON_NAME]" at bounding box center [465, 355] width 372 height 36
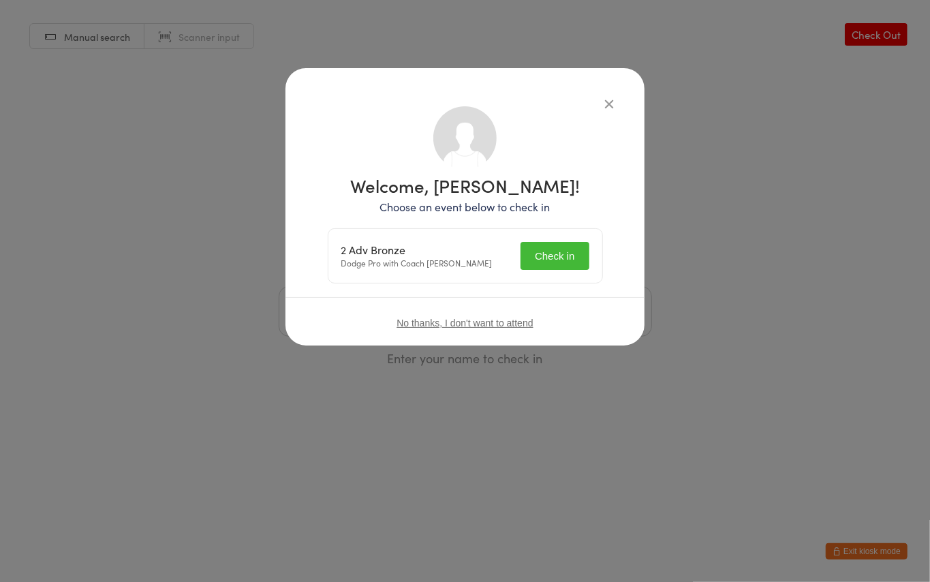
click at [553, 262] on button "Check in" at bounding box center [555, 256] width 68 height 28
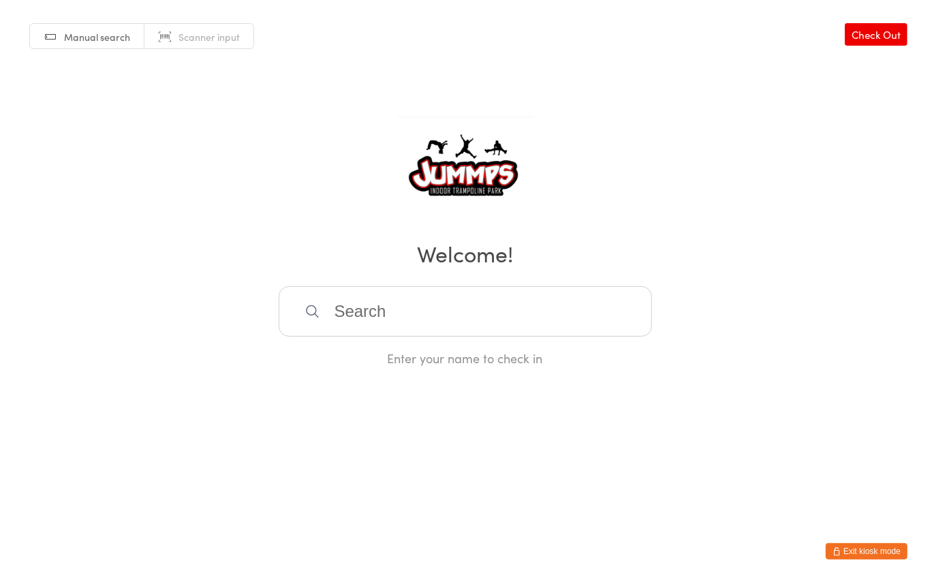
click at [363, 292] on input "search" at bounding box center [466, 311] width 374 height 50
click at [365, 316] on input "search" at bounding box center [466, 311] width 374 height 50
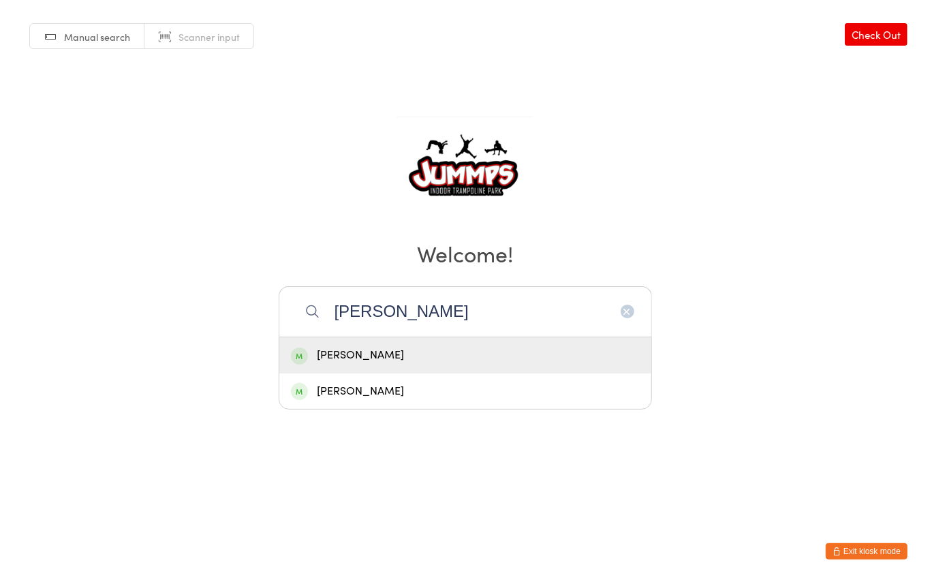
type input "[PERSON_NAME]"
click at [387, 355] on div "[PERSON_NAME]" at bounding box center [465, 355] width 349 height 18
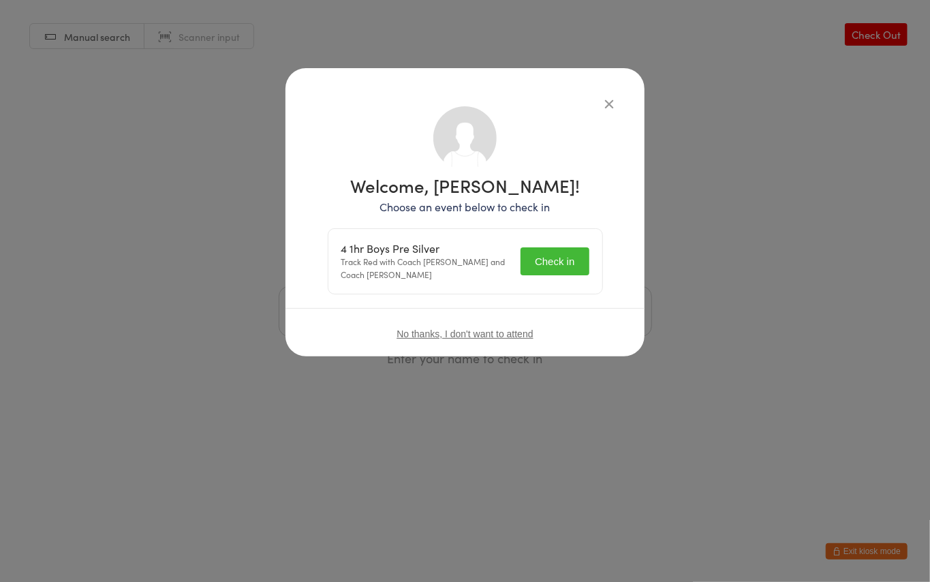
click at [565, 257] on button "Check in" at bounding box center [555, 261] width 68 height 28
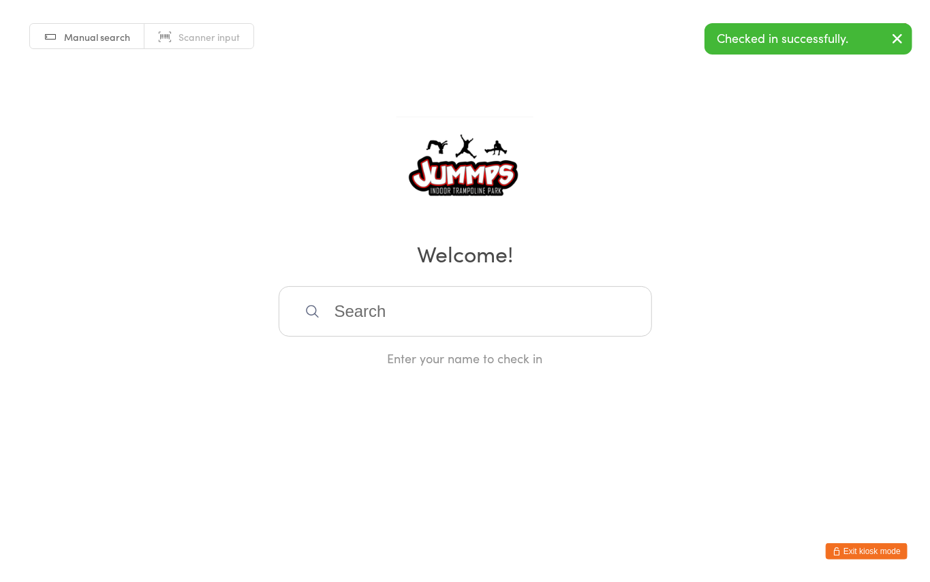
click at [354, 292] on input "search" at bounding box center [466, 311] width 374 height 50
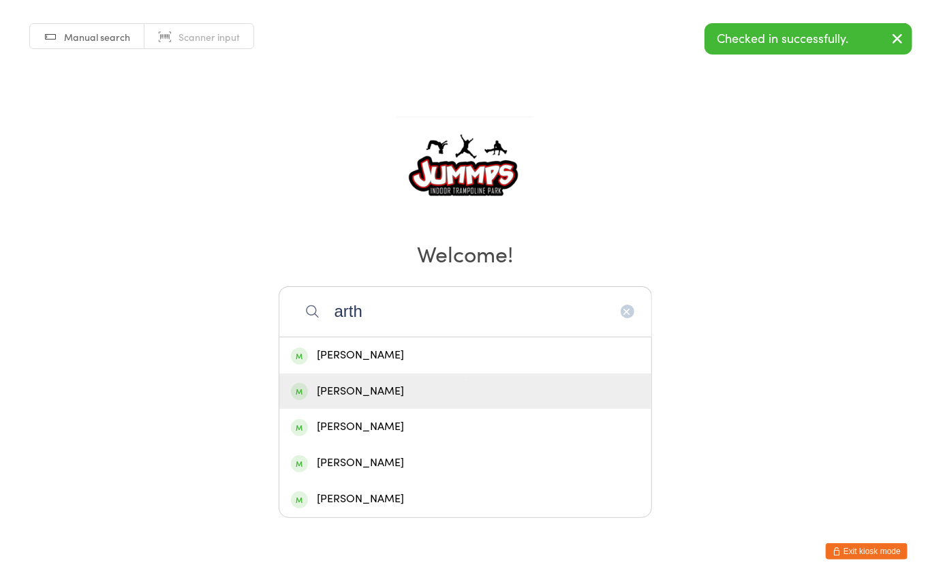
type input "arth"
click at [401, 385] on div "[PERSON_NAME]" at bounding box center [465, 391] width 349 height 18
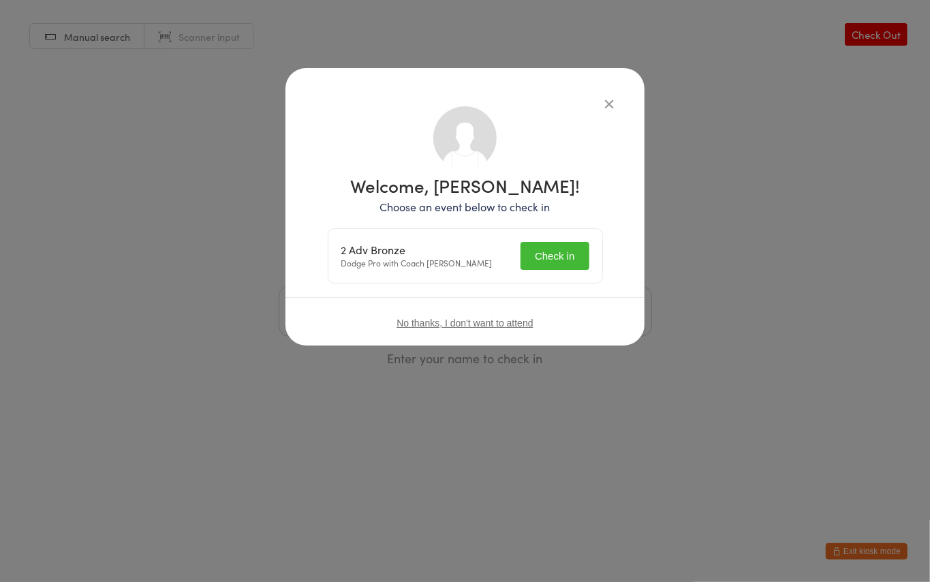
click at [565, 254] on button "Check in" at bounding box center [555, 256] width 68 height 28
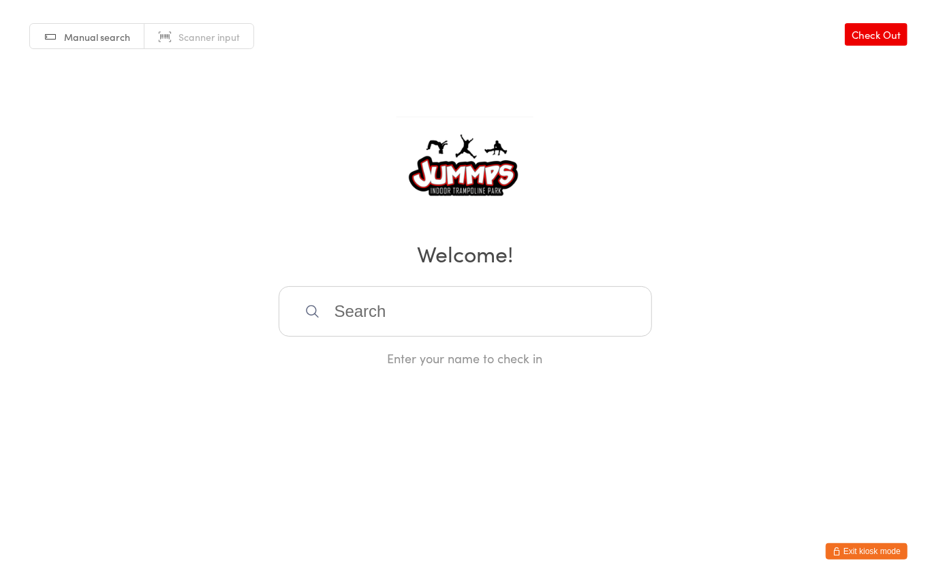
click at [352, 319] on input "search" at bounding box center [466, 311] width 374 height 50
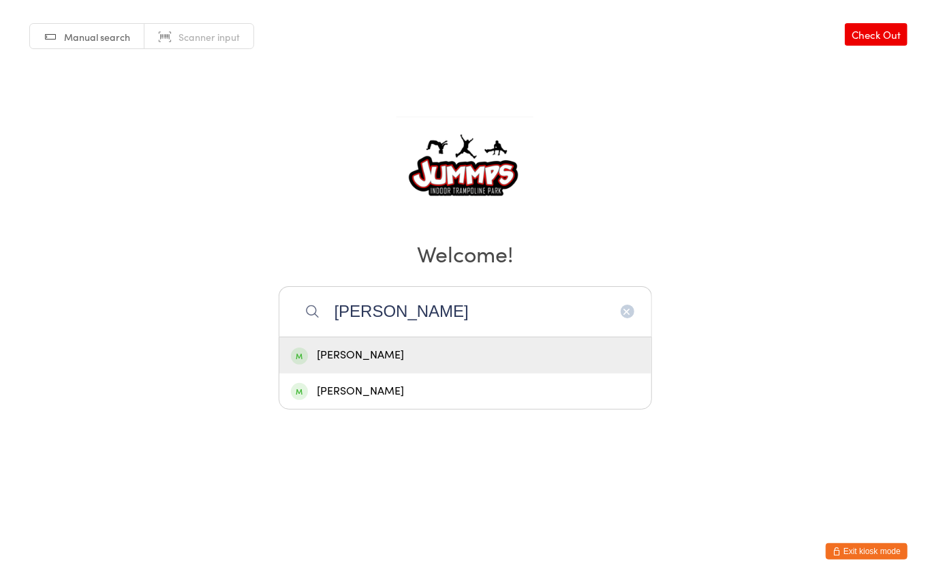
type input "[PERSON_NAME]"
click at [389, 357] on div "[PERSON_NAME]" at bounding box center [465, 355] width 349 height 18
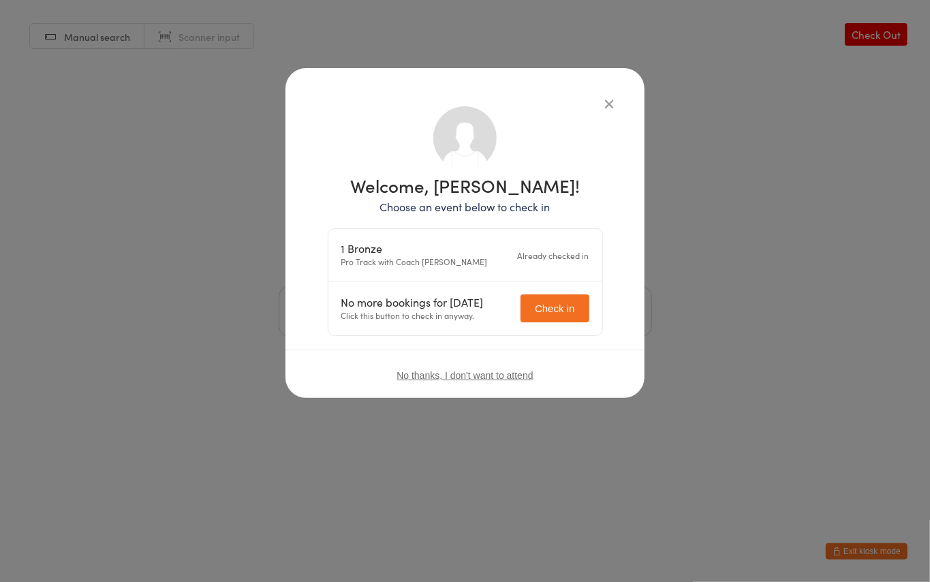
click at [608, 102] on icon "button" at bounding box center [609, 103] width 15 height 15
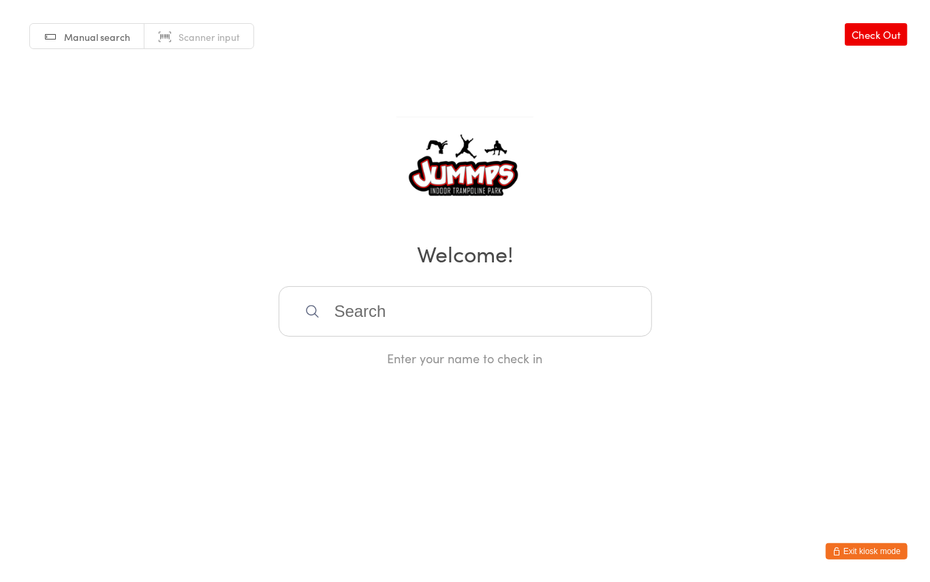
click at [350, 314] on input "search" at bounding box center [466, 311] width 374 height 50
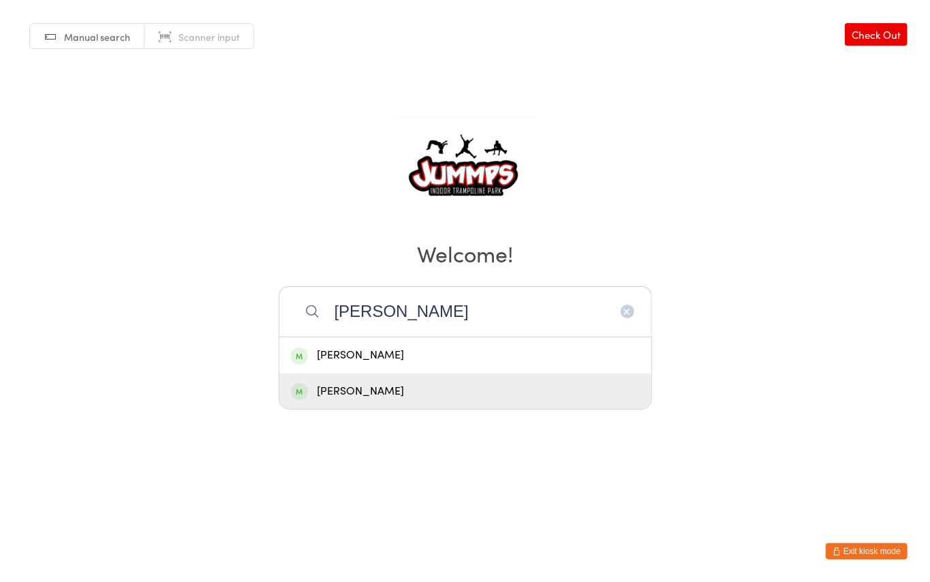
type input "[PERSON_NAME]"
click at [353, 384] on div "[PERSON_NAME]" at bounding box center [465, 391] width 349 height 18
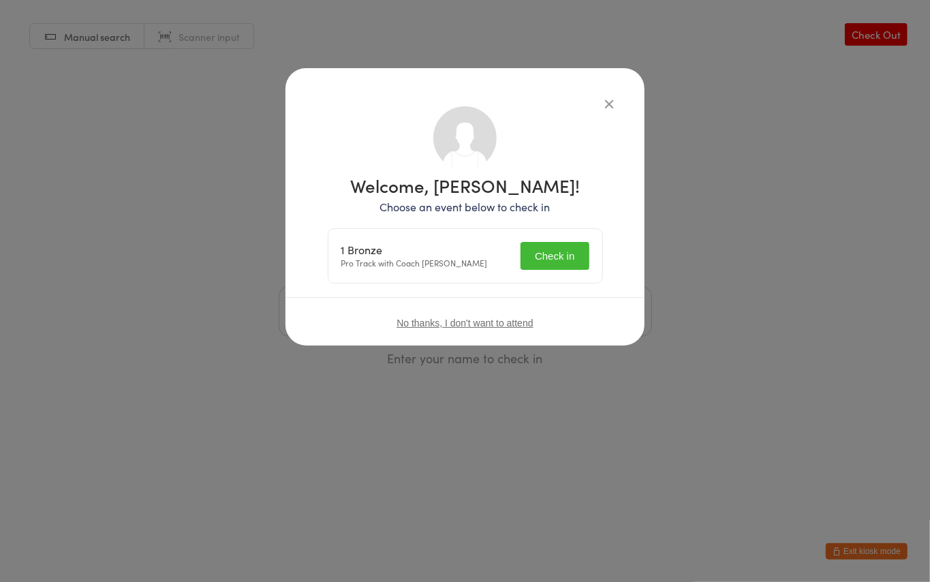
click at [554, 256] on button "Check in" at bounding box center [555, 256] width 68 height 28
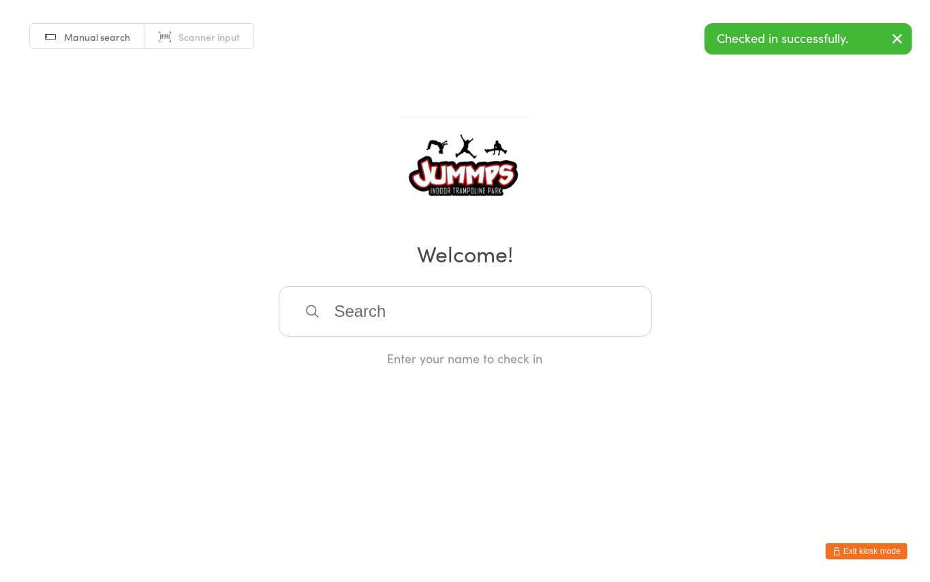
click at [398, 295] on input "search" at bounding box center [466, 311] width 374 height 50
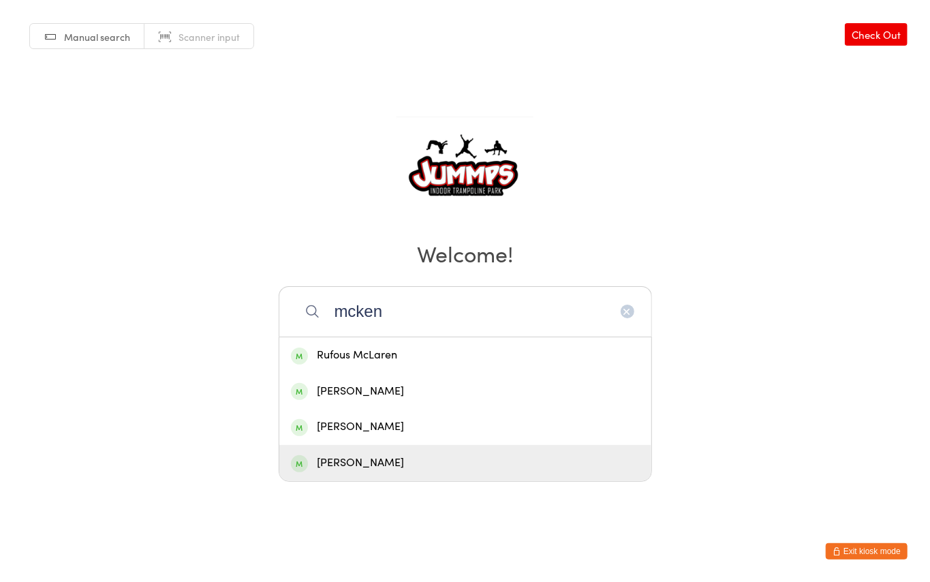
type input "mcken"
click at [391, 472] on div "[PERSON_NAME]" at bounding box center [465, 463] width 349 height 18
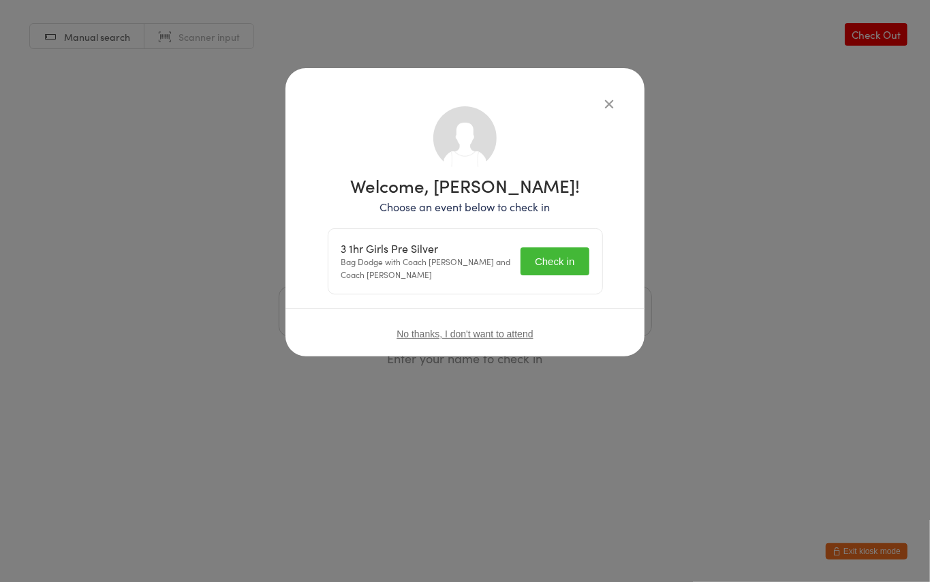
click at [548, 264] on button "Check in" at bounding box center [555, 261] width 68 height 28
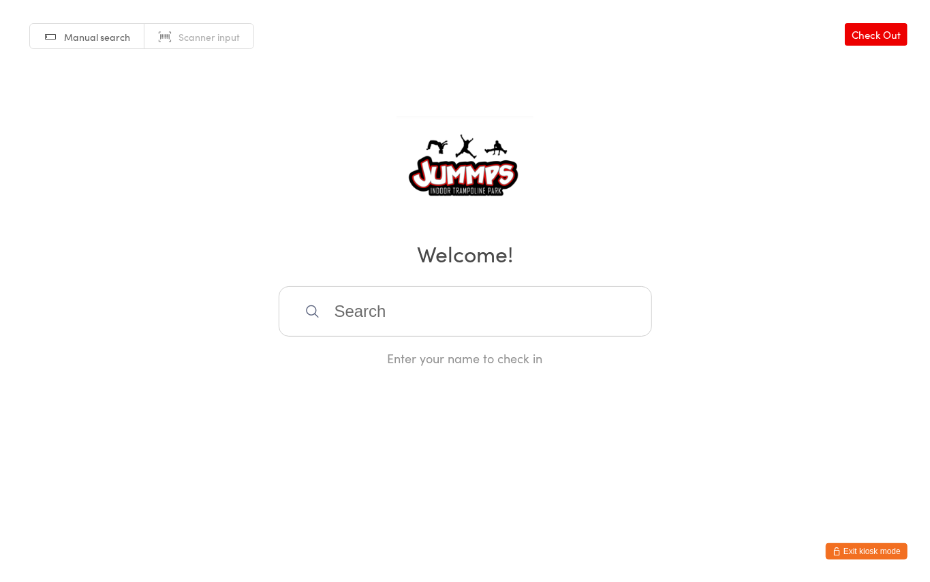
click at [390, 316] on input "search" at bounding box center [466, 311] width 374 height 50
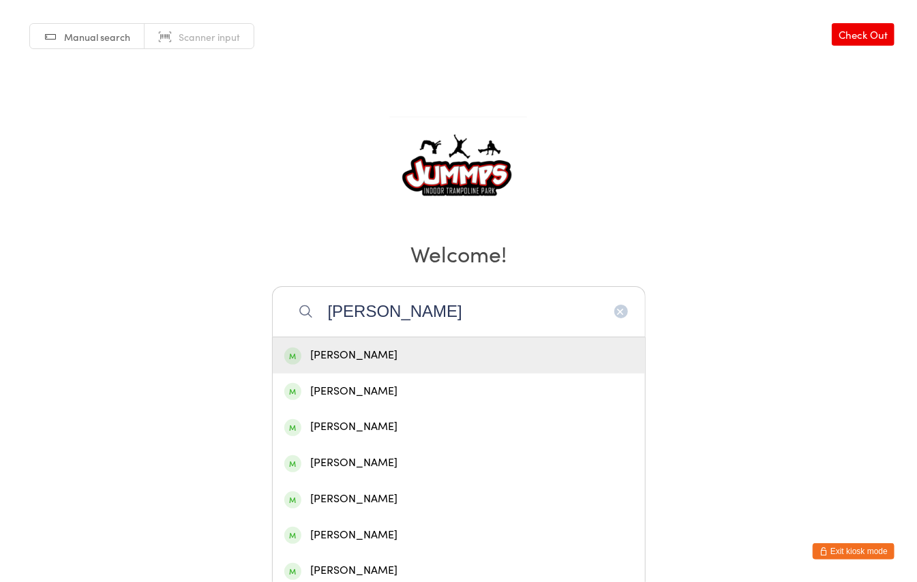
type input "[PERSON_NAME]"
click at [360, 346] on div "[PERSON_NAME]" at bounding box center [458, 355] width 349 height 18
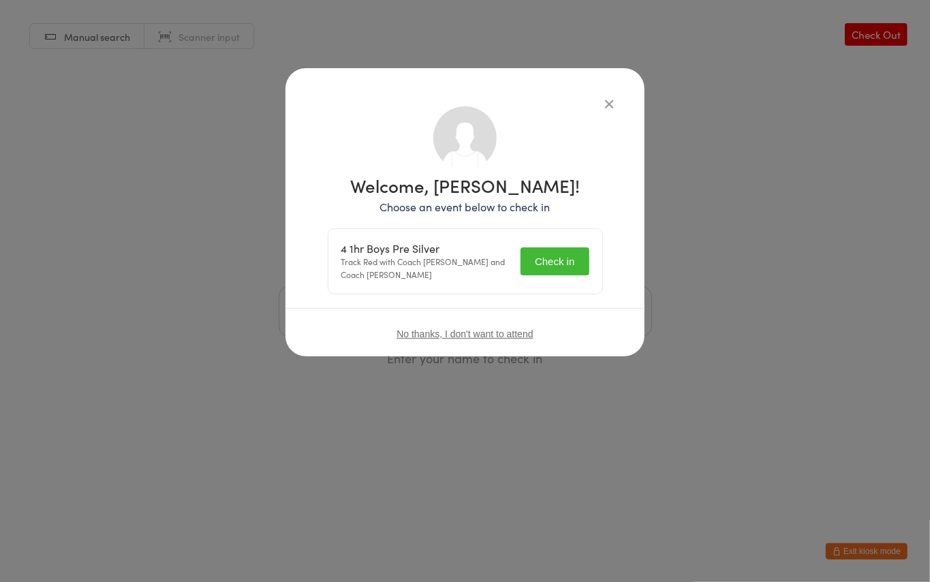
click at [544, 265] on button "Check in" at bounding box center [555, 261] width 68 height 28
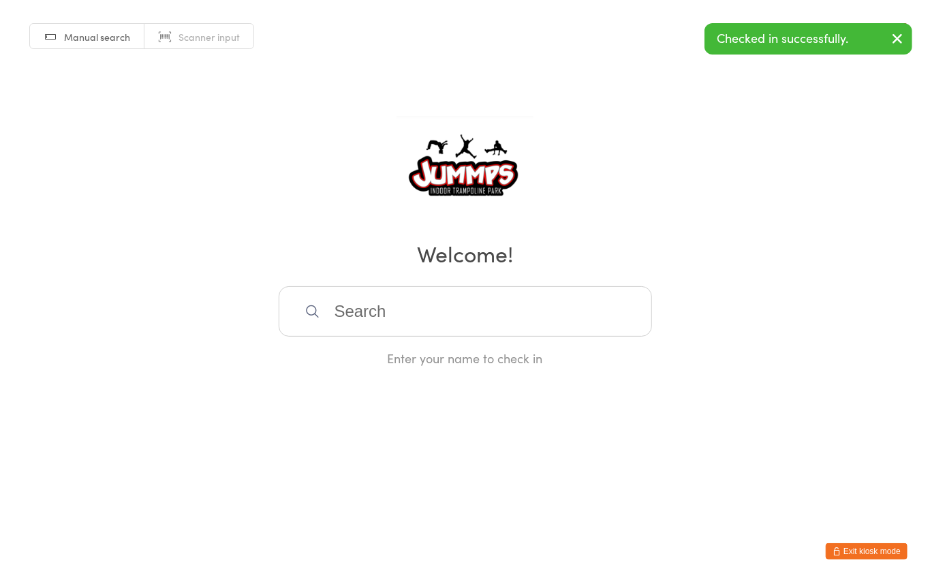
click at [414, 312] on input "search" at bounding box center [466, 311] width 374 height 50
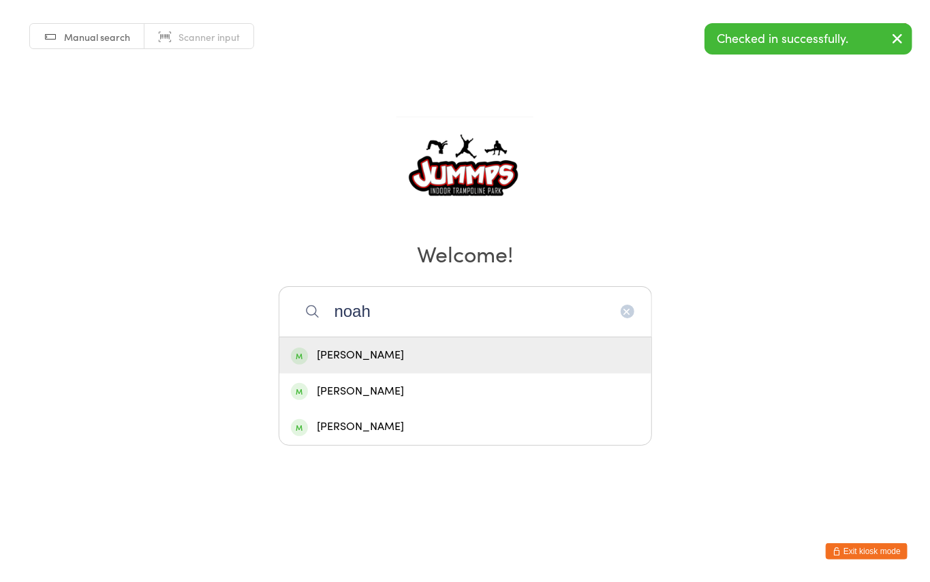
type input "noah"
click at [415, 350] on div "[PERSON_NAME]" at bounding box center [465, 355] width 349 height 18
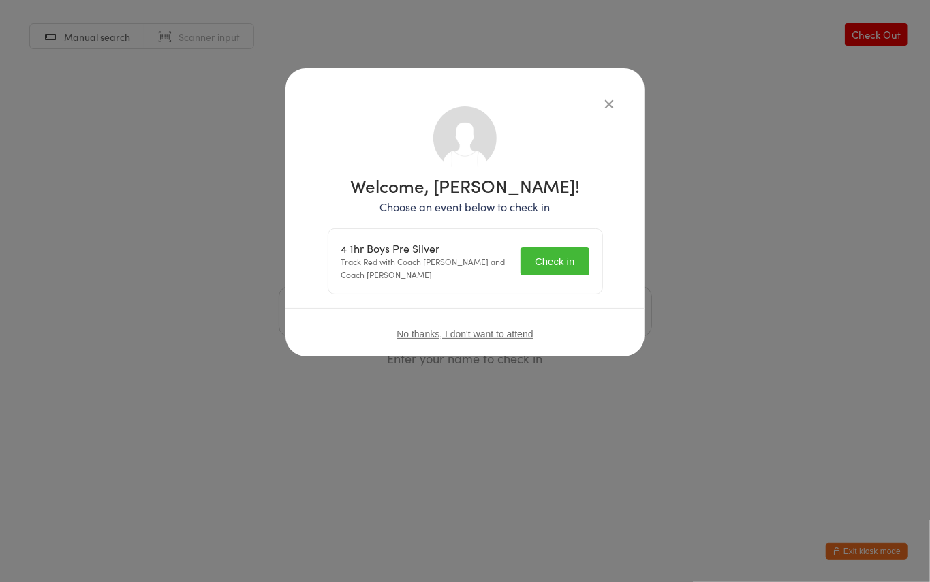
click at [559, 260] on button "Check in" at bounding box center [555, 261] width 68 height 28
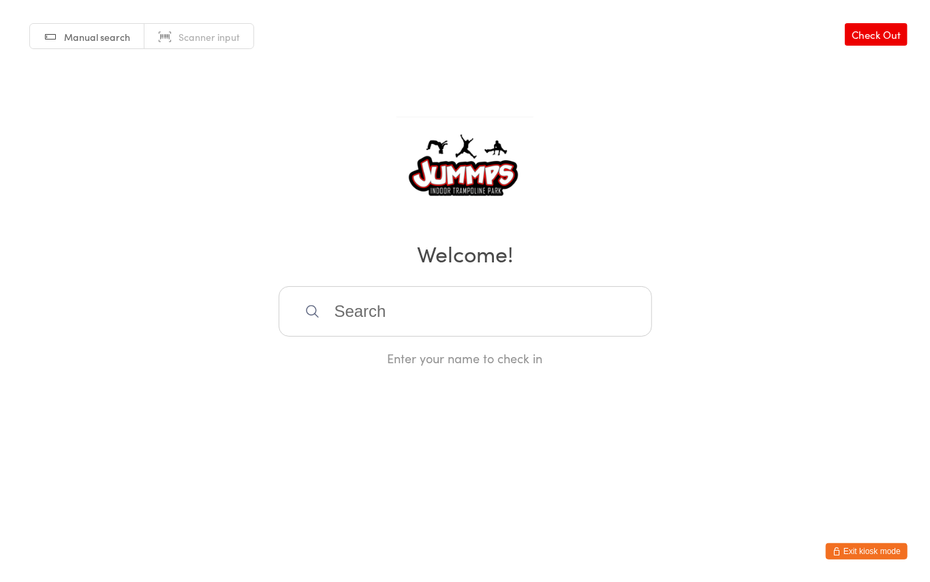
click at [396, 304] on input "search" at bounding box center [466, 311] width 374 height 50
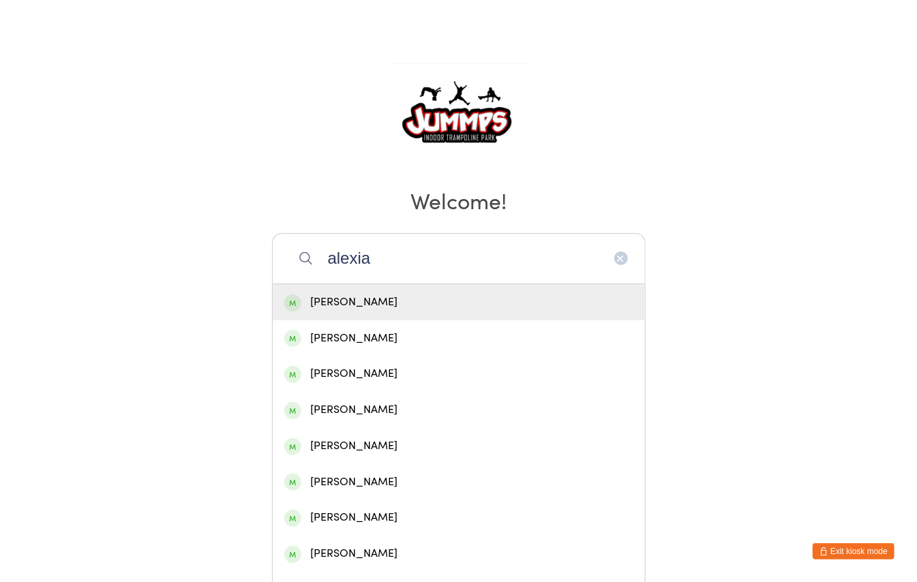
scroll to position [82, 0]
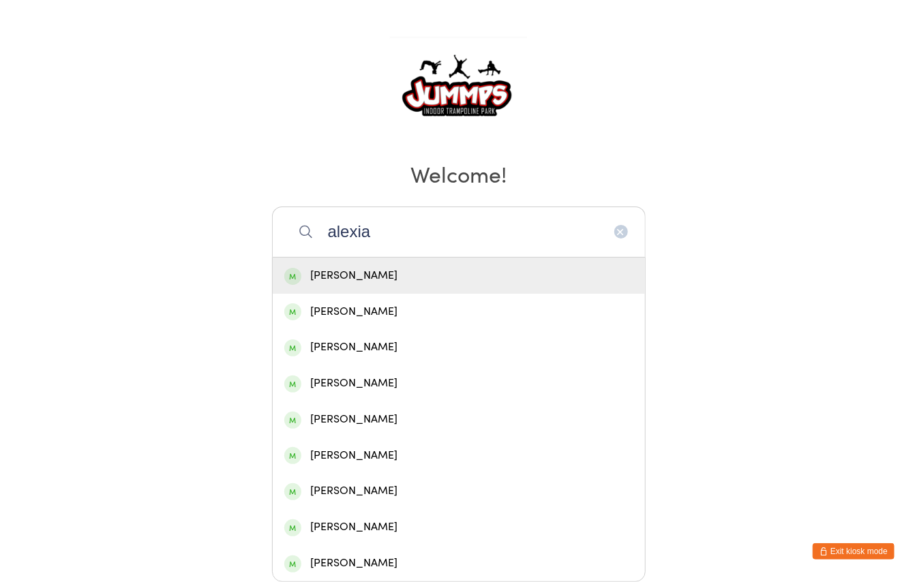
type input "alexia"
click at [335, 268] on div "[PERSON_NAME]" at bounding box center [458, 276] width 349 height 18
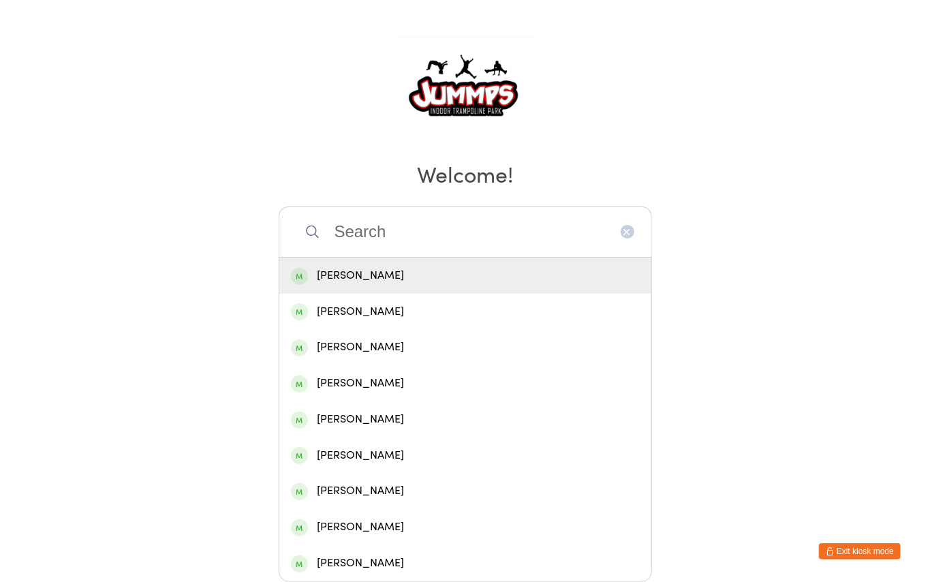
scroll to position [0, 0]
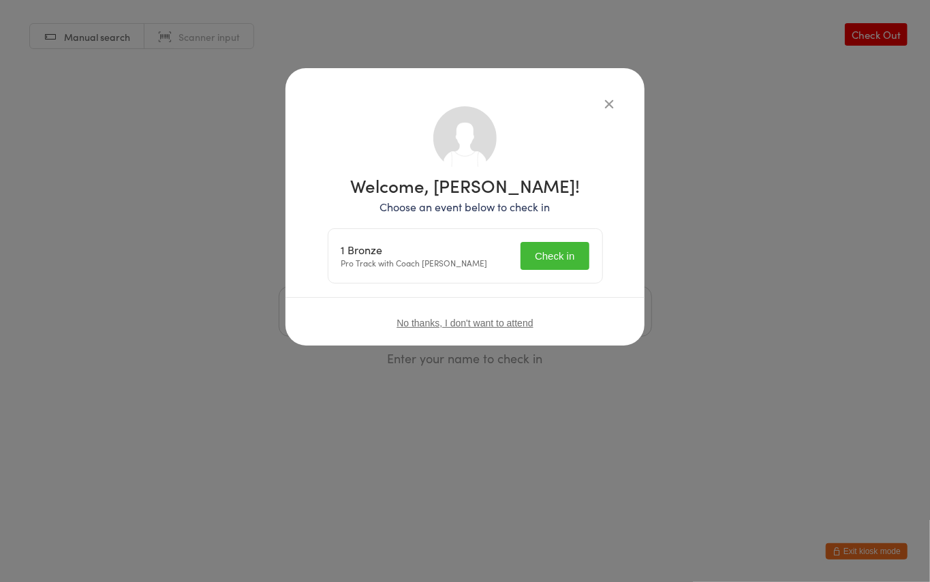
click at [535, 252] on button "Check in" at bounding box center [555, 256] width 68 height 28
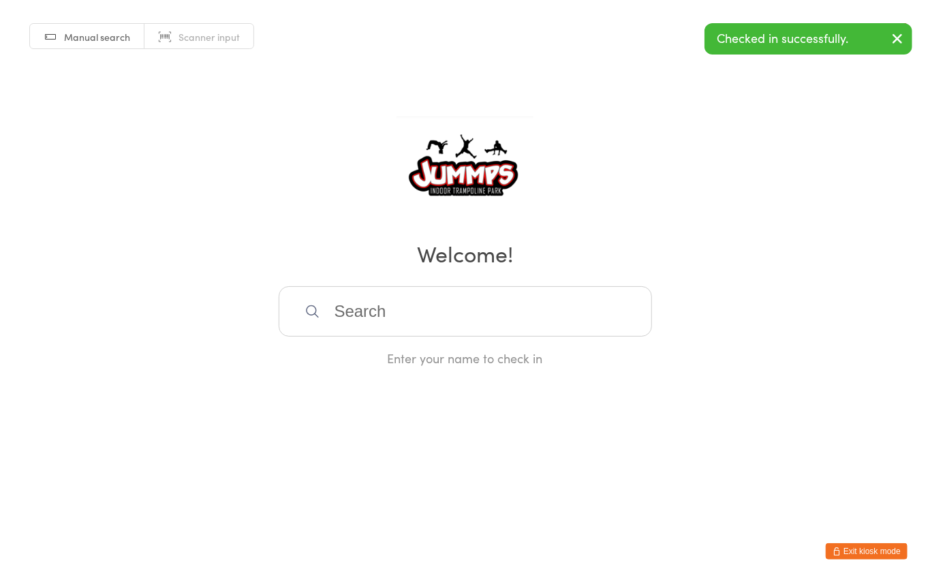
click at [363, 303] on input "search" at bounding box center [466, 311] width 374 height 50
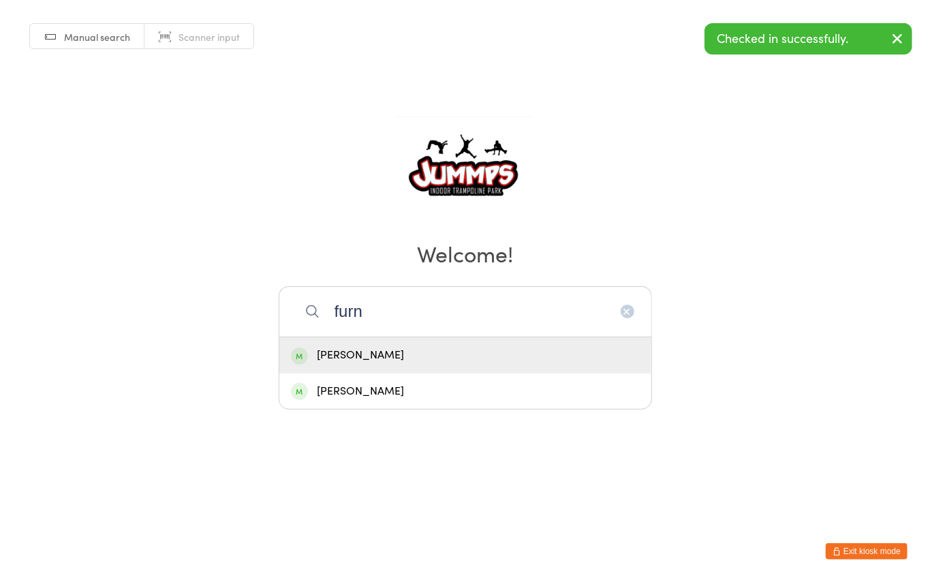
type input "furn"
click at [380, 361] on div "[PERSON_NAME]" at bounding box center [465, 355] width 349 height 18
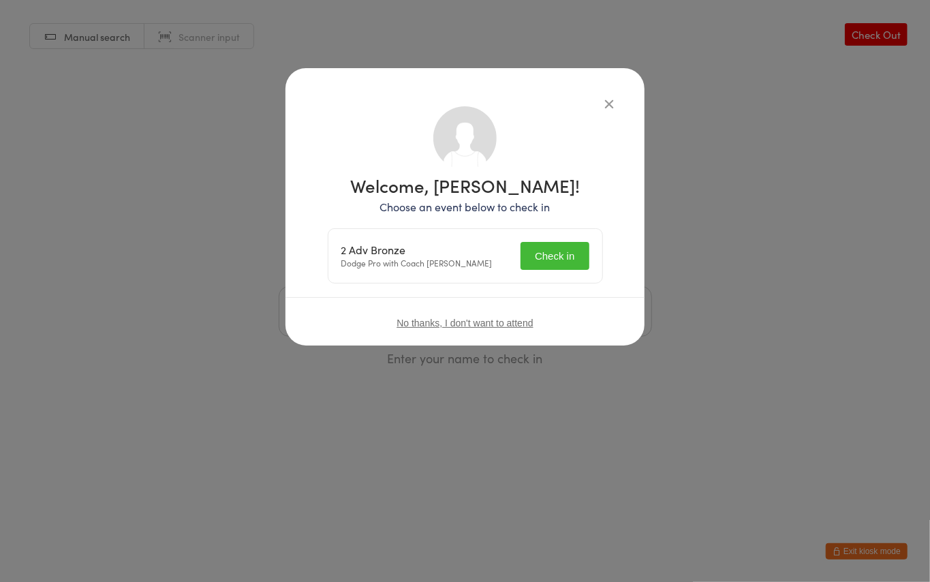
click at [532, 258] on button "Check in" at bounding box center [555, 256] width 68 height 28
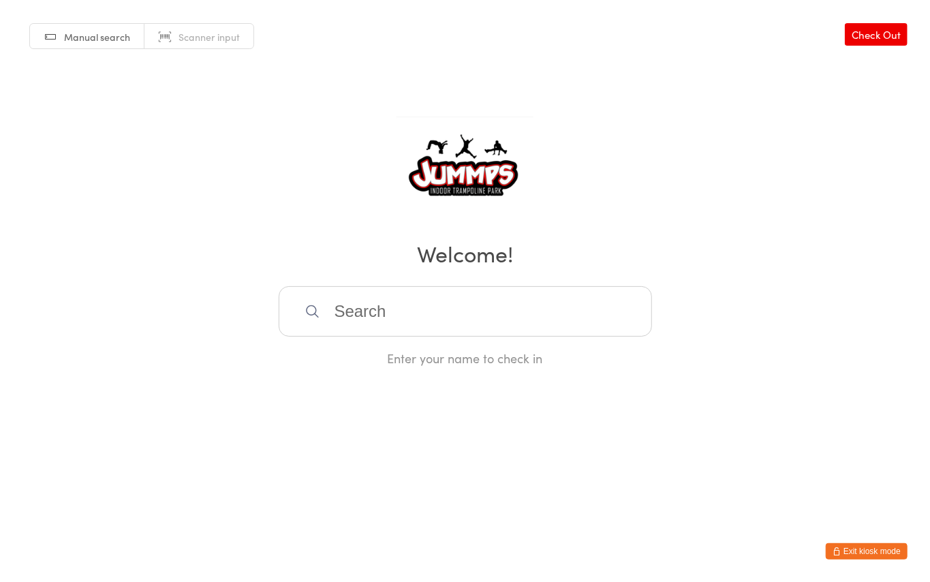
click at [406, 307] on input "search" at bounding box center [466, 311] width 374 height 50
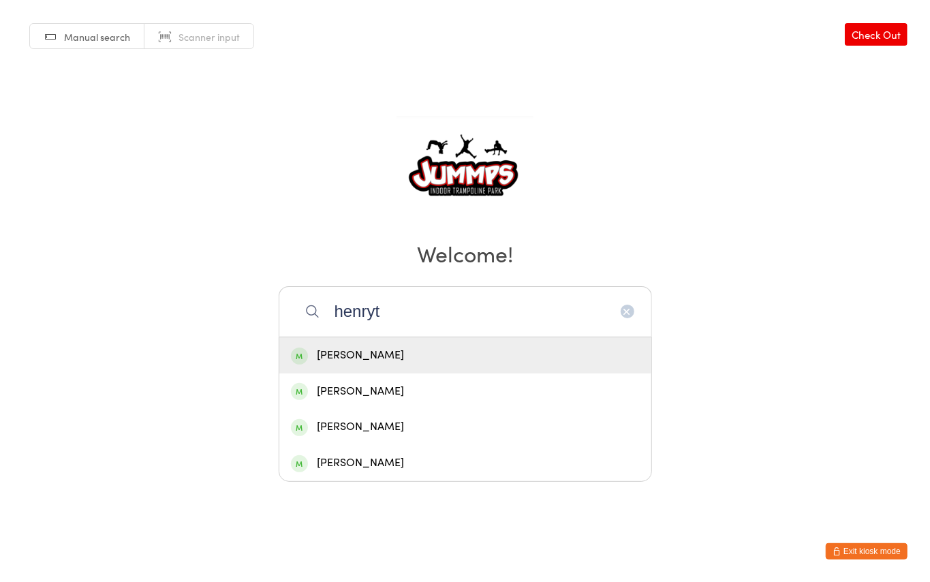
type input "henryt"
click at [404, 359] on div "[PERSON_NAME]" at bounding box center [465, 355] width 349 height 18
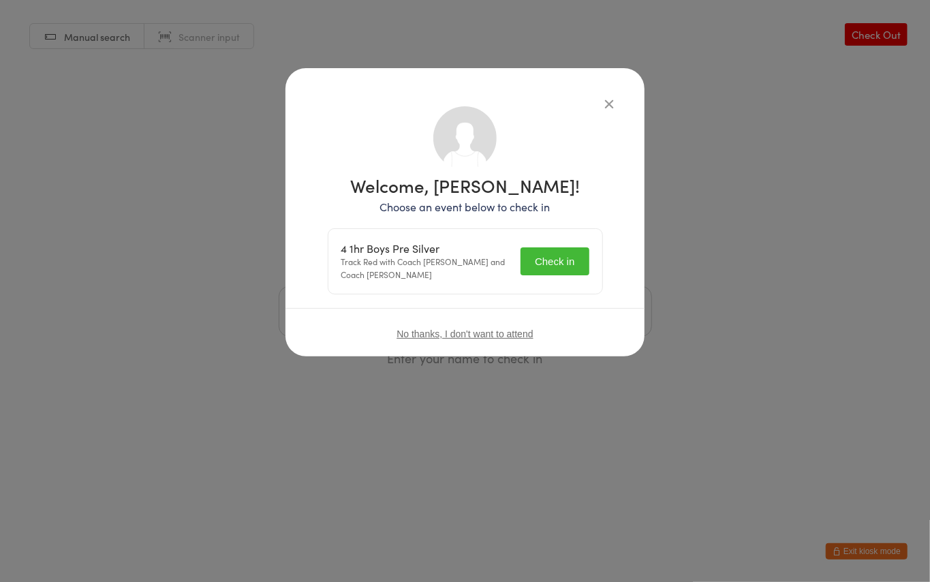
click at [563, 260] on button "Check in" at bounding box center [555, 261] width 68 height 28
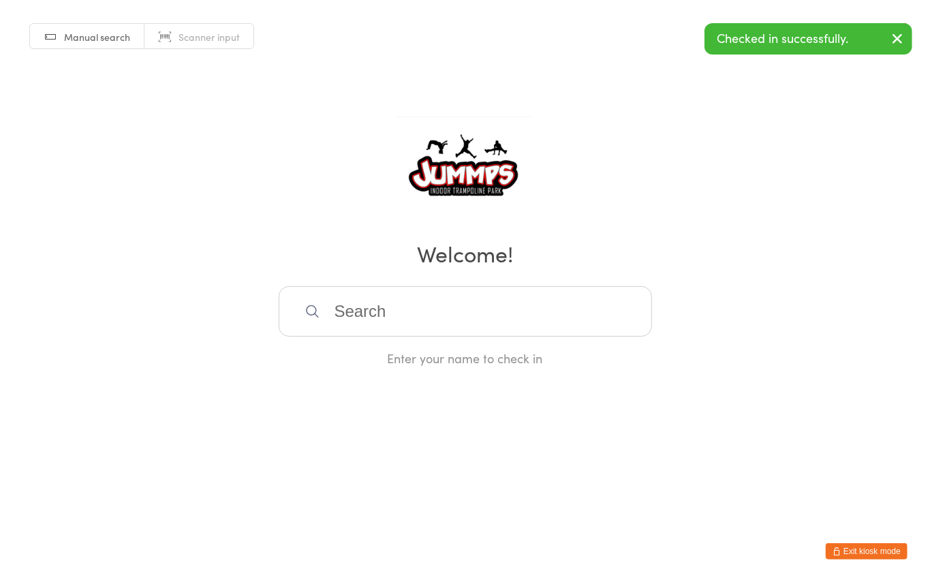
click at [336, 328] on input "search" at bounding box center [466, 311] width 374 height 50
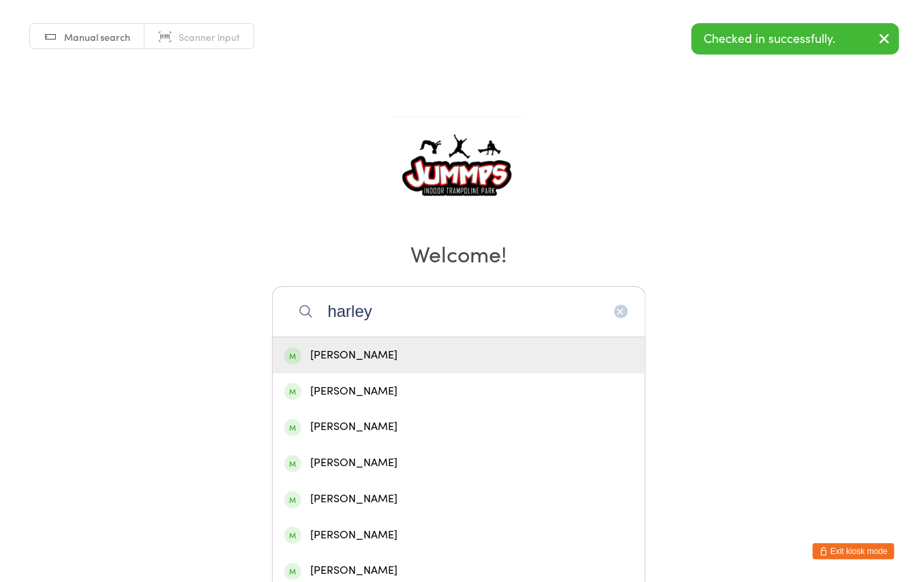
type input "harley"
click at [360, 350] on div "[PERSON_NAME]" at bounding box center [458, 355] width 349 height 18
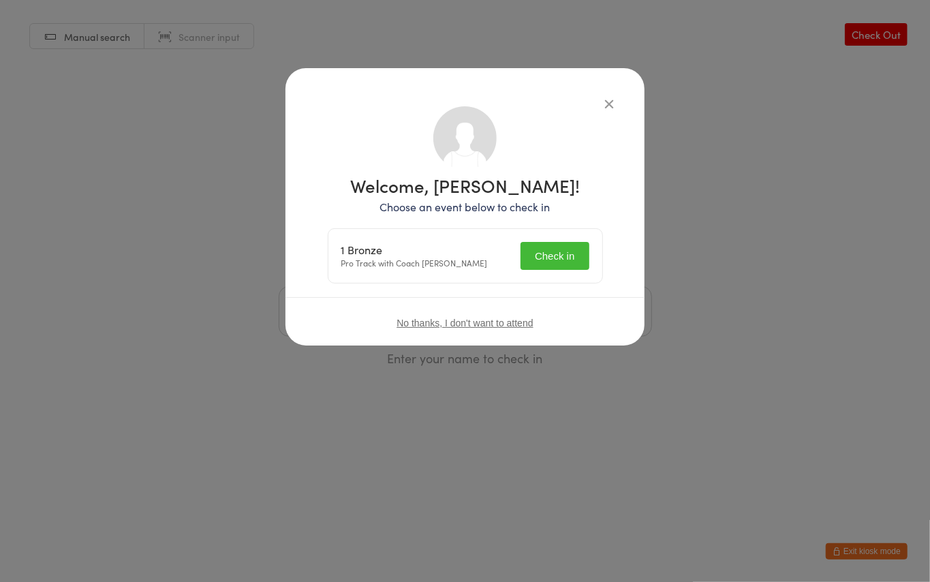
click at [573, 254] on button "Check in" at bounding box center [555, 256] width 68 height 28
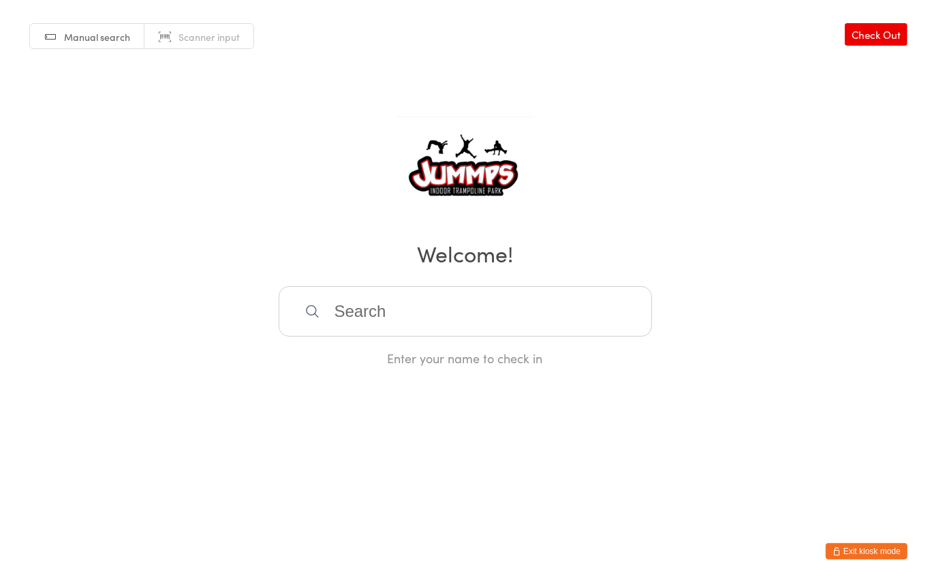
click at [365, 306] on input "search" at bounding box center [466, 311] width 374 height 50
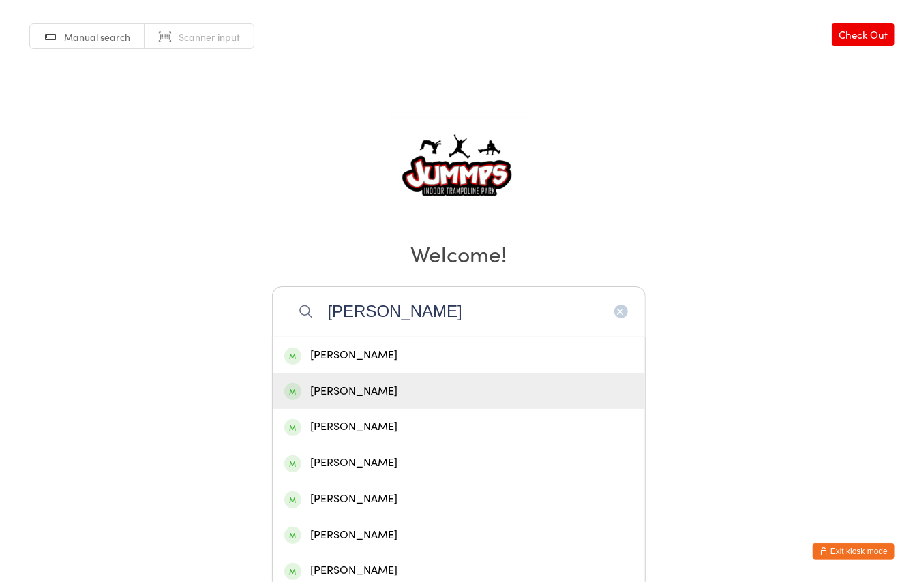
type input "[PERSON_NAME]"
click at [388, 386] on div "[PERSON_NAME]" at bounding box center [458, 391] width 349 height 18
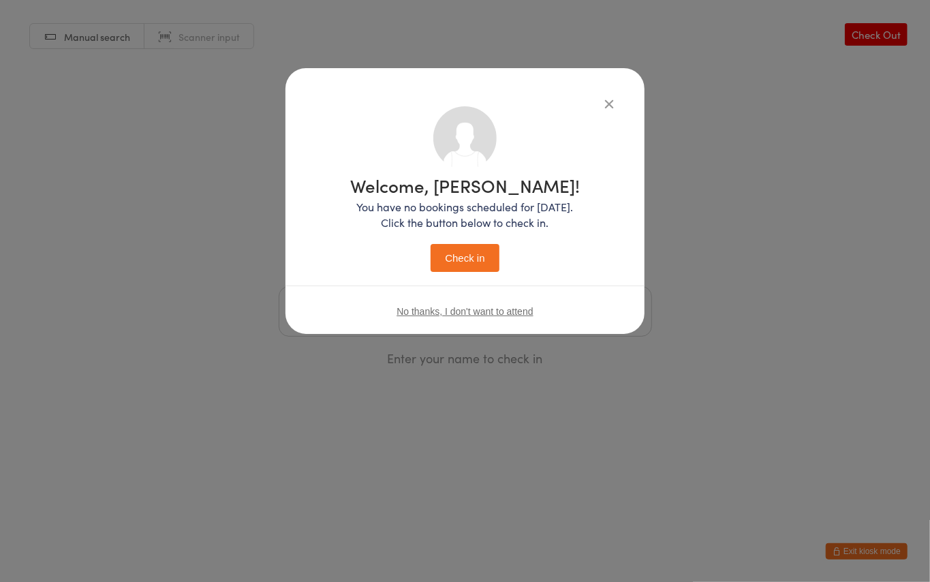
click at [604, 99] on icon "button" at bounding box center [609, 103] width 15 height 15
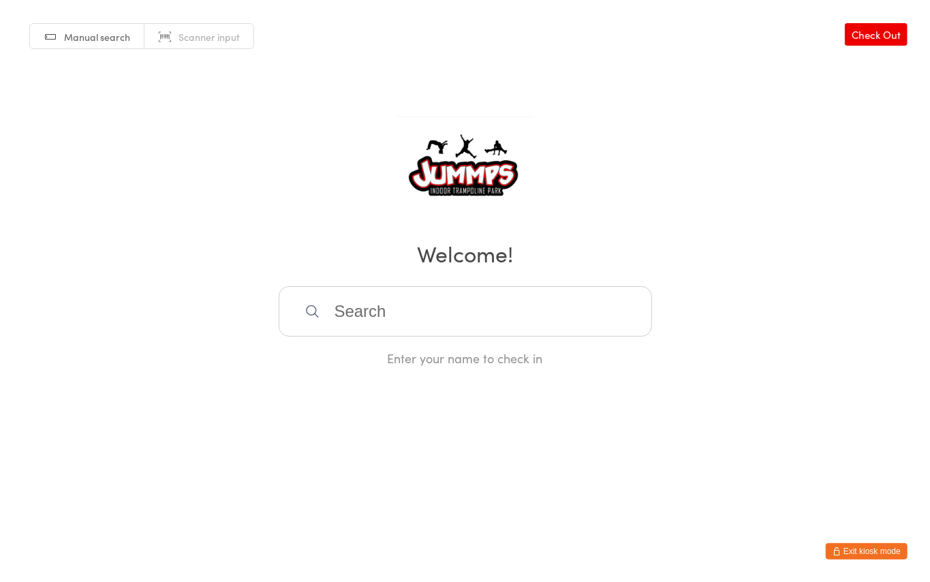
click at [398, 306] on input "search" at bounding box center [466, 311] width 374 height 50
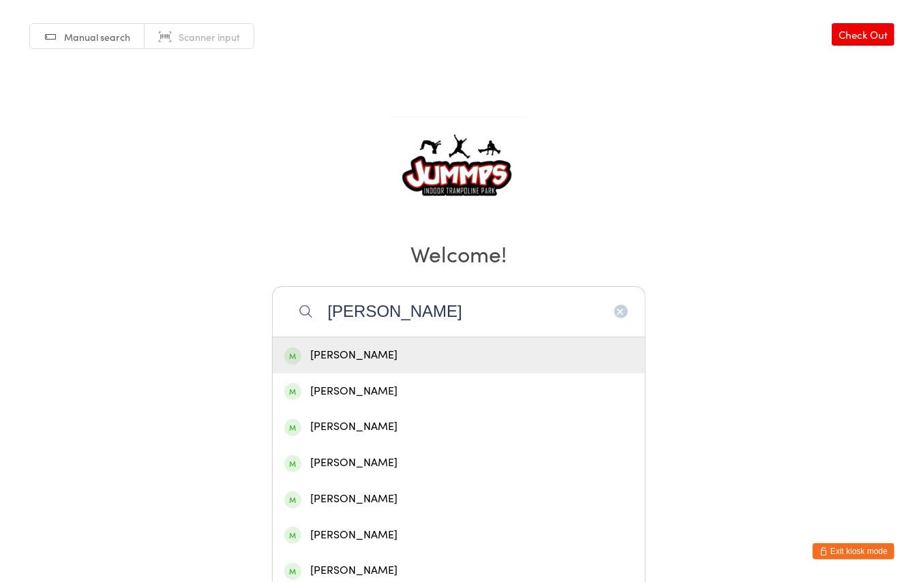
type input "[PERSON_NAME]"
click at [406, 350] on div "[PERSON_NAME]" at bounding box center [458, 355] width 349 height 18
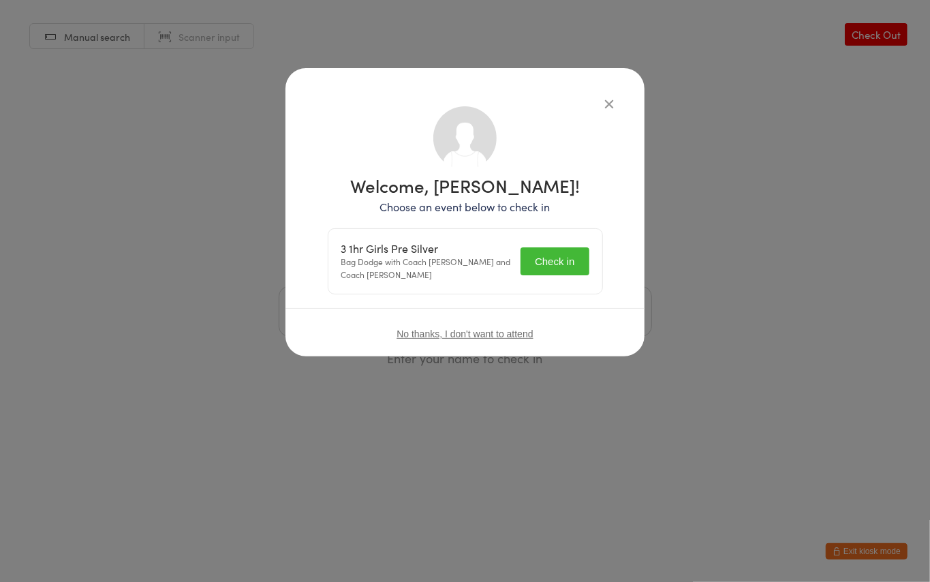
click at [573, 249] on button "Check in" at bounding box center [555, 261] width 68 height 28
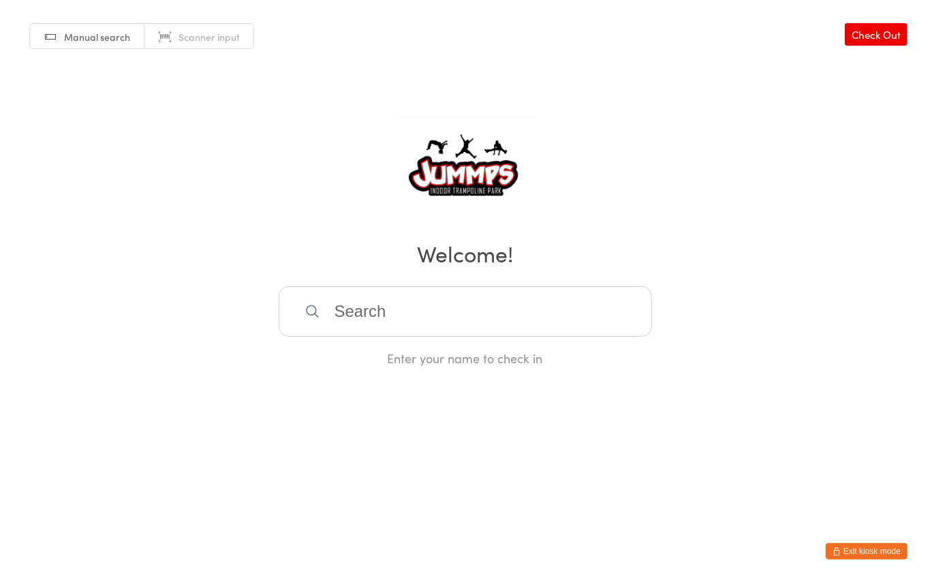
click at [399, 314] on input "search" at bounding box center [466, 311] width 374 height 50
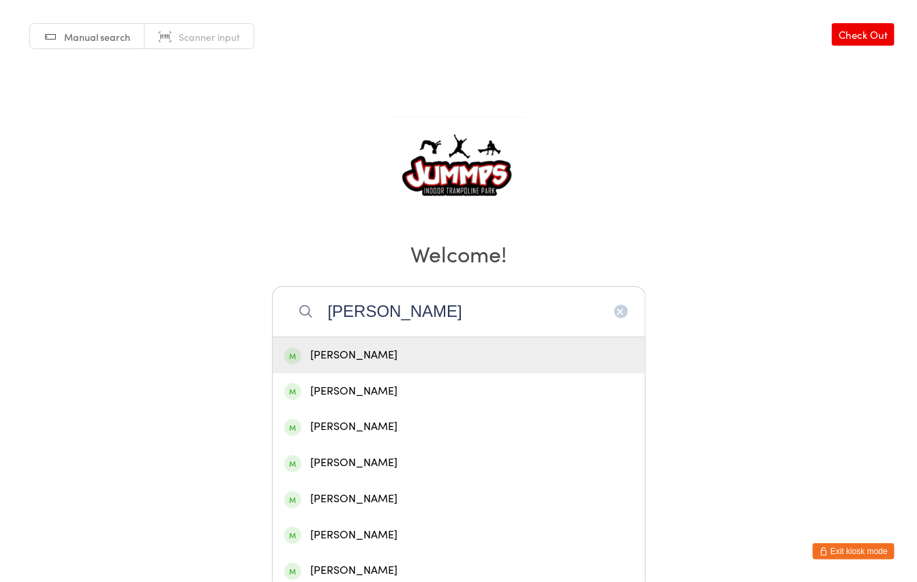
type input "[PERSON_NAME]"
click at [374, 391] on div "[PERSON_NAME]" at bounding box center [458, 391] width 349 height 18
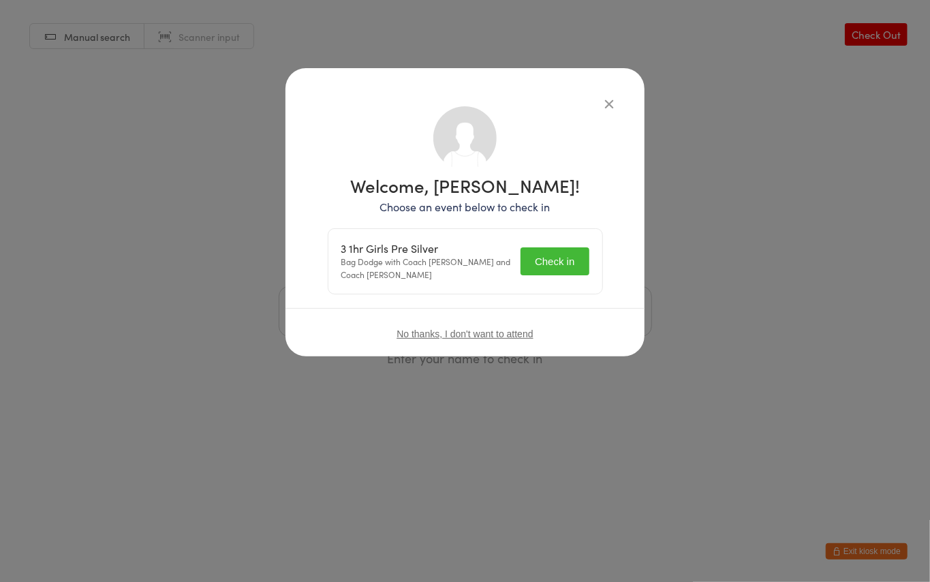
drag, startPoint x: 571, startPoint y: 258, endPoint x: 568, endPoint y: 264, distance: 7.3
click at [568, 264] on button "Check in" at bounding box center [555, 261] width 68 height 28
